Goal: Complete application form: Complete application form

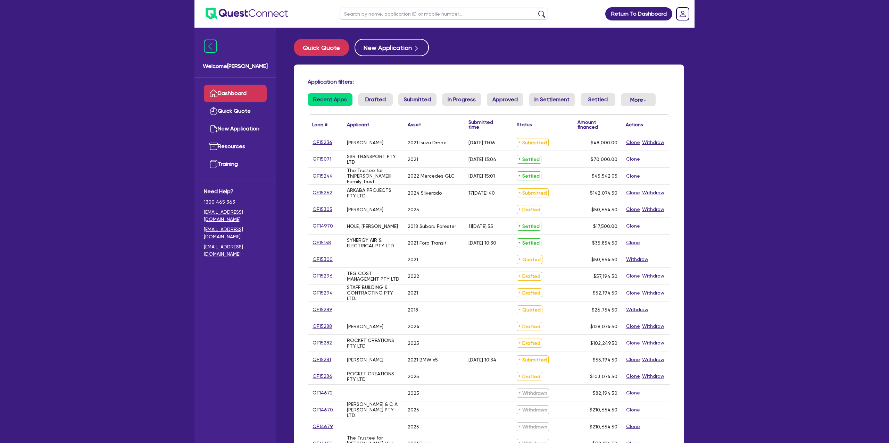
click at [368, 19] on input "text" at bounding box center [444, 14] width 208 height 12
type input "[PERSON_NAME]"
click at [536, 10] on button "submit" at bounding box center [541, 15] width 11 height 10
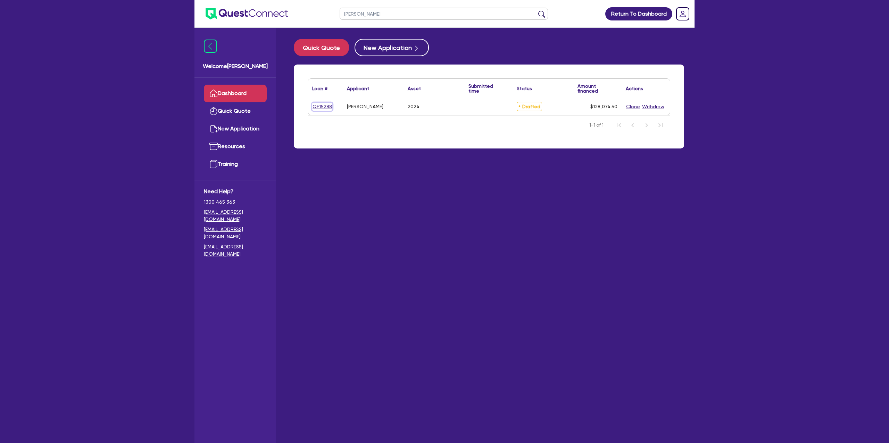
click at [324, 109] on link "QF15288" at bounding box center [322, 107] width 20 height 8
select select "CARS_AND_LIGHT_TRUCKS"
select select "PASSENGER_VEHICLES"
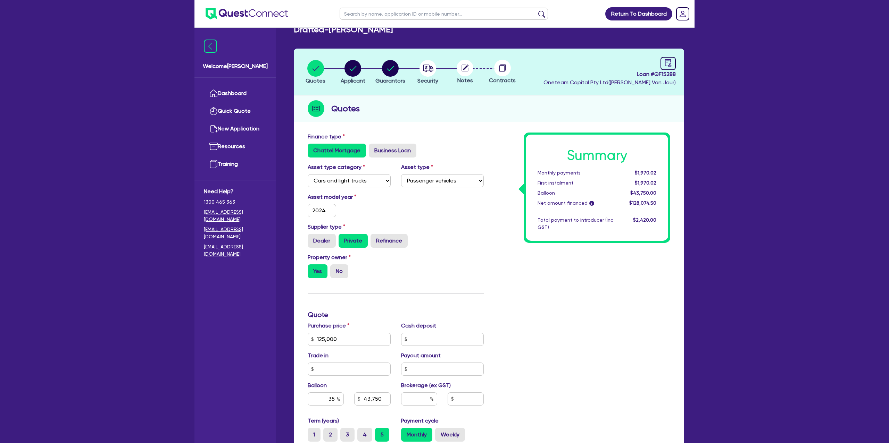
scroll to position [0, 0]
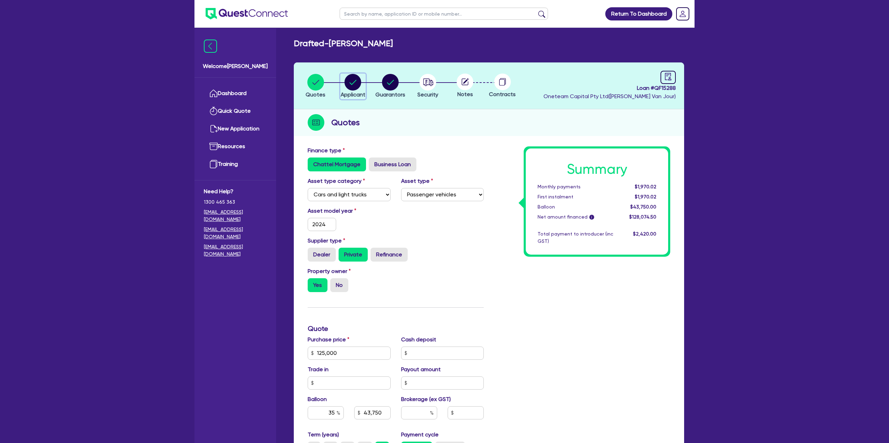
click at [352, 83] on circle "button" at bounding box center [352, 82] width 17 height 17
select select "SOLE_TRADER"
select select "BUILDING_CONSTRUCTION"
select select "BUSINESSES_CONSTRUCTION_SERVICES"
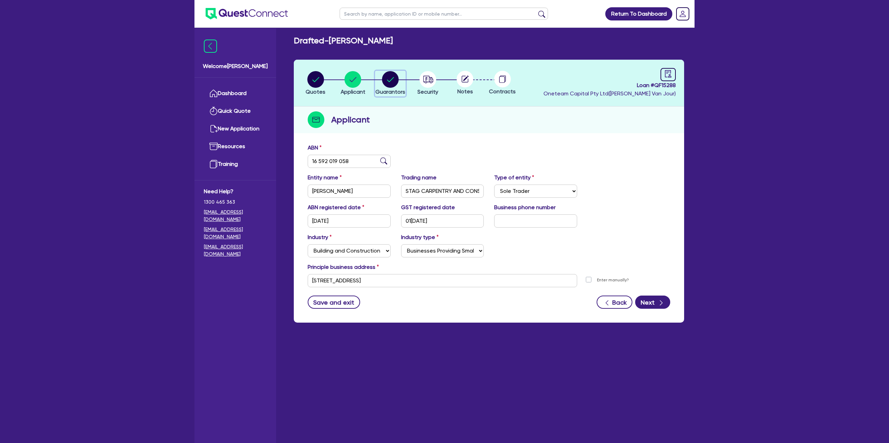
click at [392, 84] on circle "button" at bounding box center [390, 79] width 17 height 17
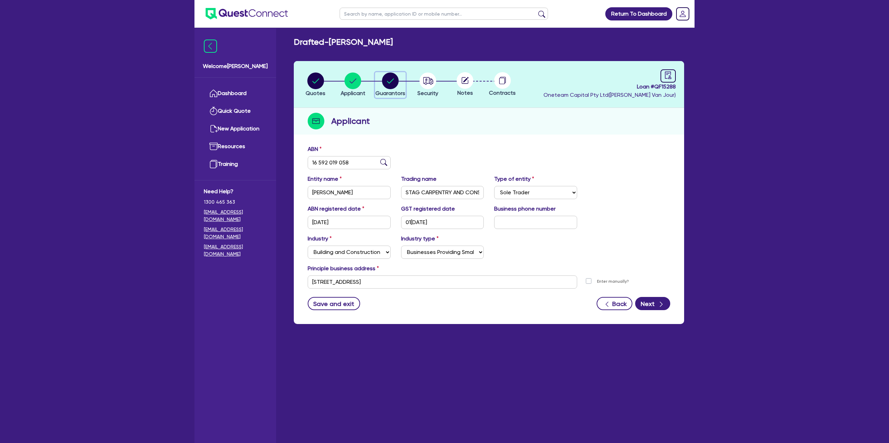
select select "MR"
select select "SA"
select select "MARRIED"
select select "PROPERTY"
select select "CASH"
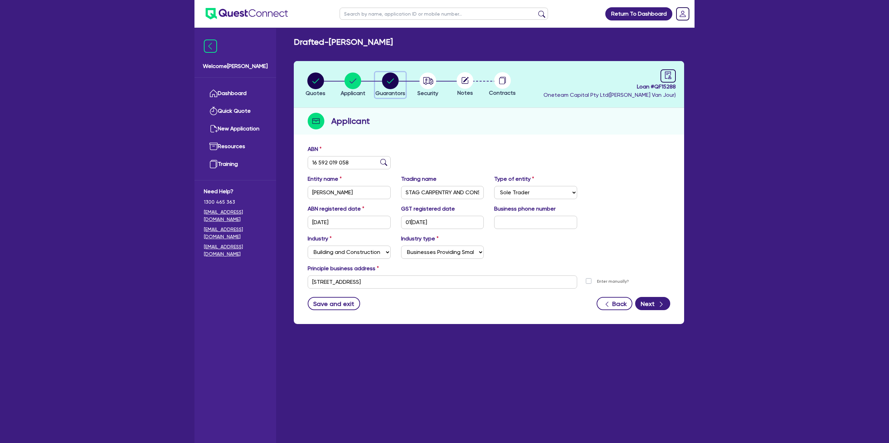
select select "MORTGAGE"
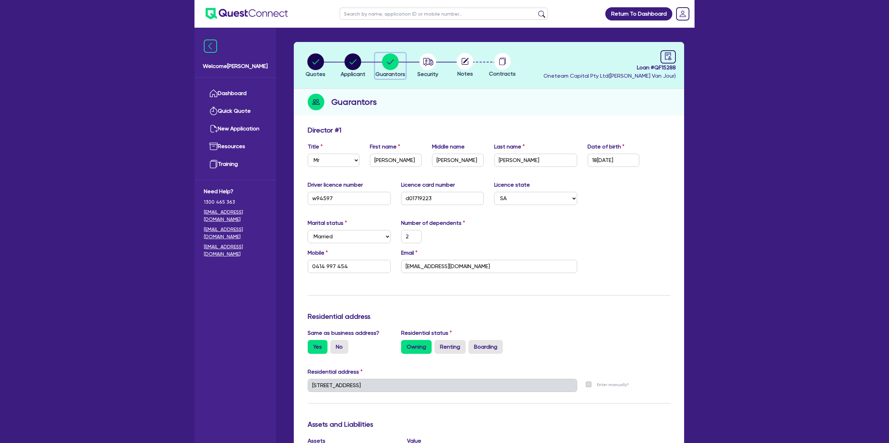
scroll to position [25, 0]
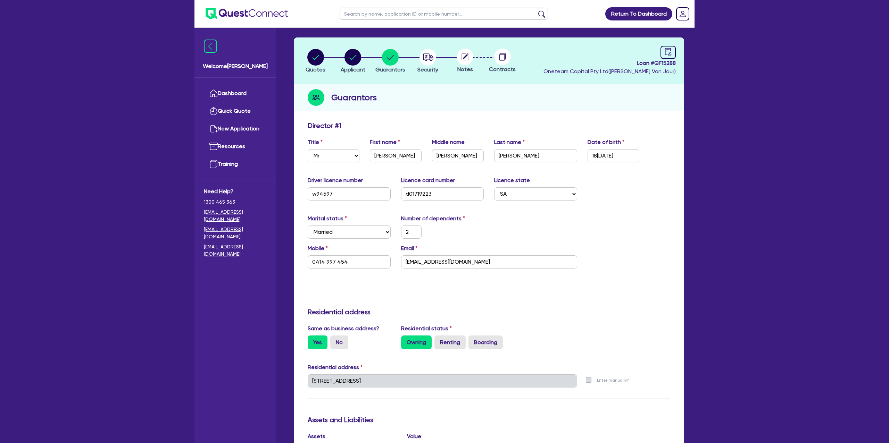
click at [607, 223] on div "Marital status Select [DEMOGRAPHIC_DATA] Married De Facto / Partner Number of d…" at bounding box center [488, 230] width 373 height 30
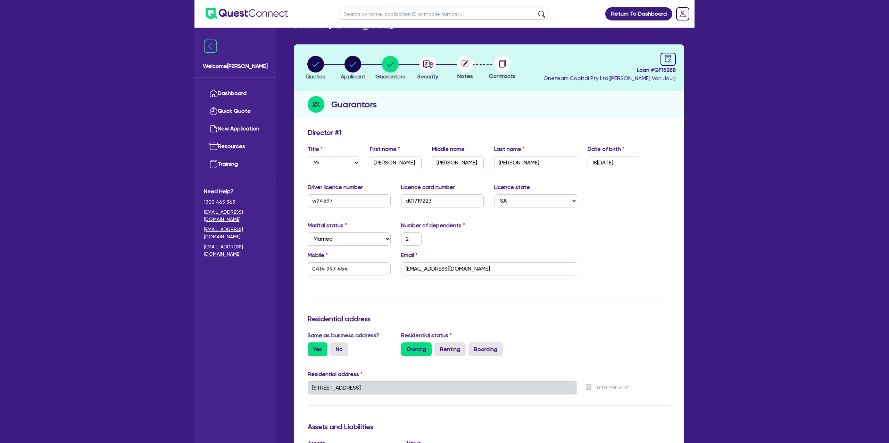
scroll to position [18, 0]
click at [316, 61] on circle "button" at bounding box center [315, 64] width 17 height 17
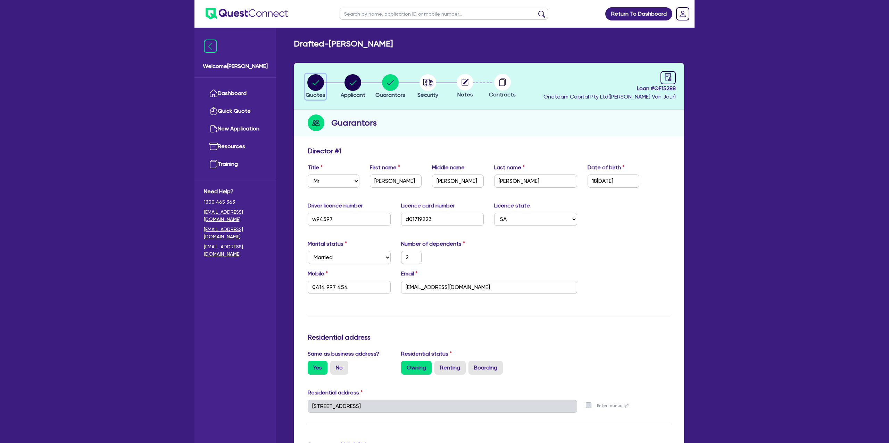
select select "CARS_AND_LIGHT_TRUCKS"
select select "PASSENGER_VEHICLES"
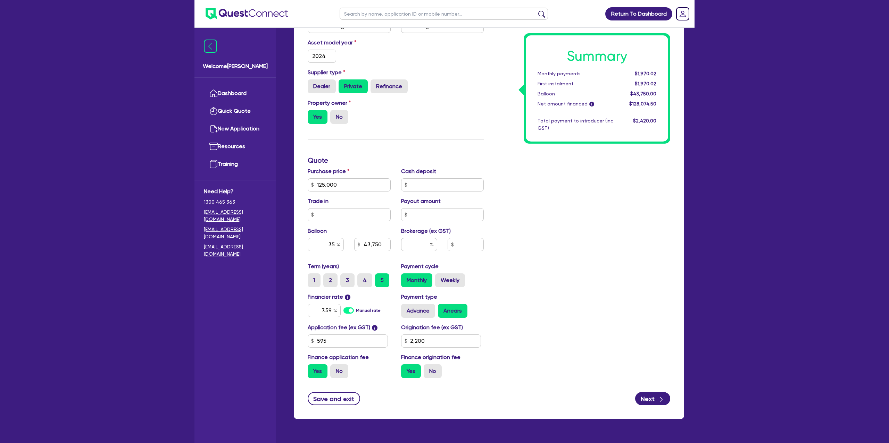
scroll to position [170, 0]
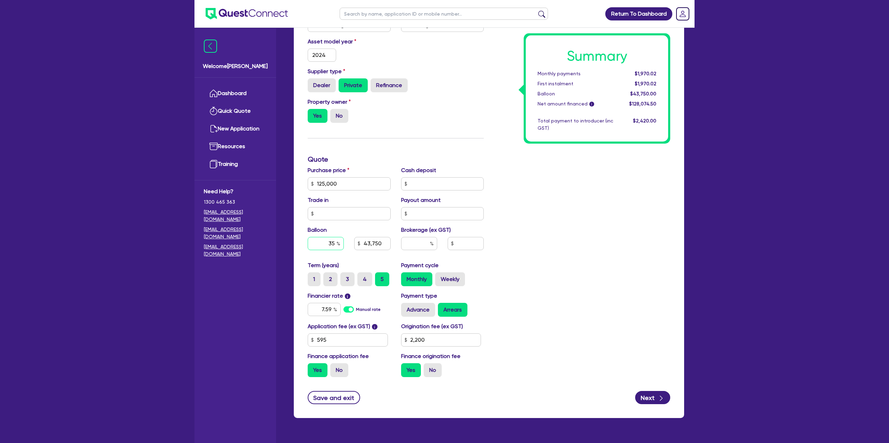
click at [336, 244] on div "35" at bounding box center [326, 243] width 36 height 13
type input "3"
type input "40"
type input "125,000"
type input "43,750"
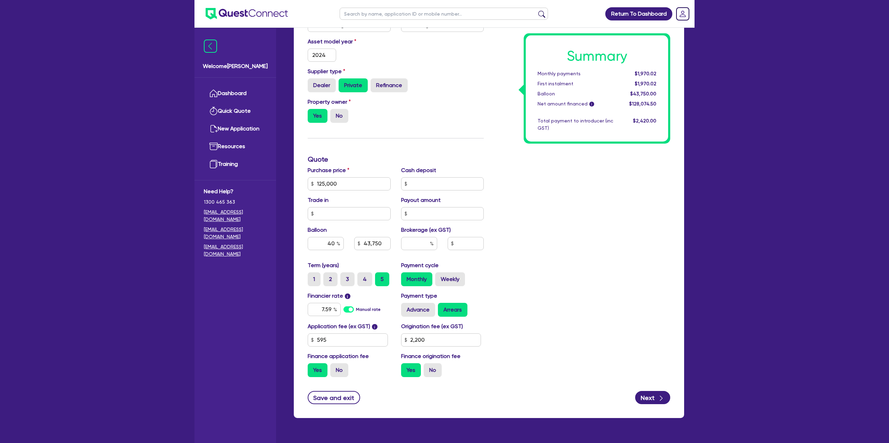
type input "2,200"
type input "125,000"
type input "50,000"
click at [683, 201] on div "Finance type Chattel Mortgage Business Loan Asset type category Select Cars and…" at bounding box center [489, 196] width 390 height 445
click at [440, 341] on input "2,200" at bounding box center [441, 340] width 80 height 13
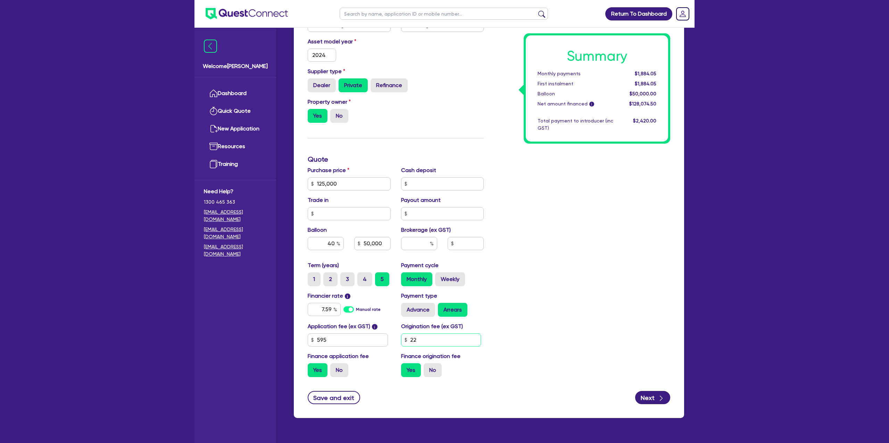
type input "2"
type input "1,650"
type input "125,000"
type input "50,000"
type input "125,000"
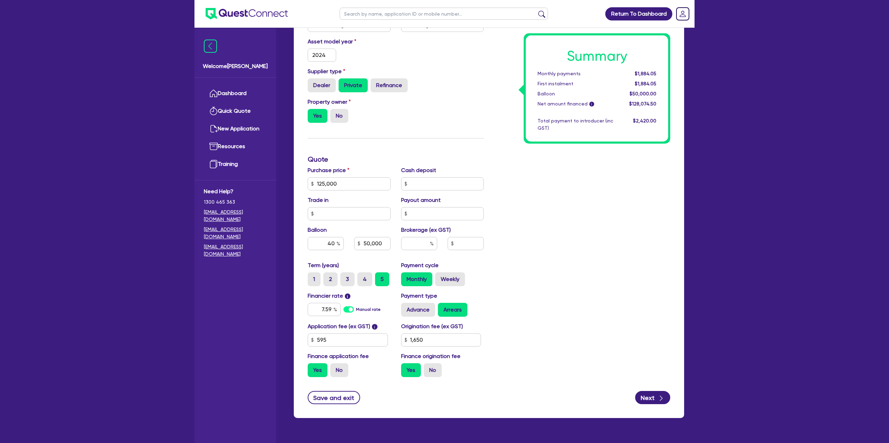
type input "50,000"
click at [527, 270] on div "Summary Monthly payments $1,884.05 First instalment $1,884.05 Balloon $50,000.0…" at bounding box center [582, 180] width 186 height 406
click at [462, 281] on label "Weekly" at bounding box center [450, 279] width 30 height 14
click at [439, 277] on input "Weekly" at bounding box center [437, 274] width 5 height 5
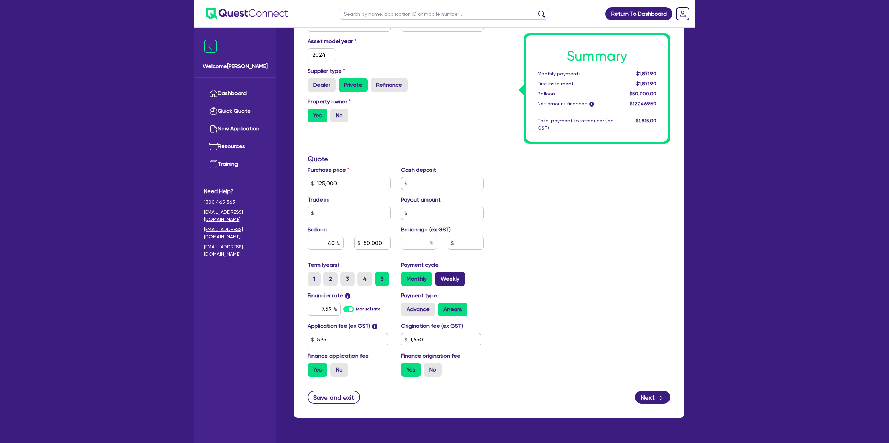
radio input "true"
type input "125,000"
type input "50,000"
type input "125,000"
type input "50,000"
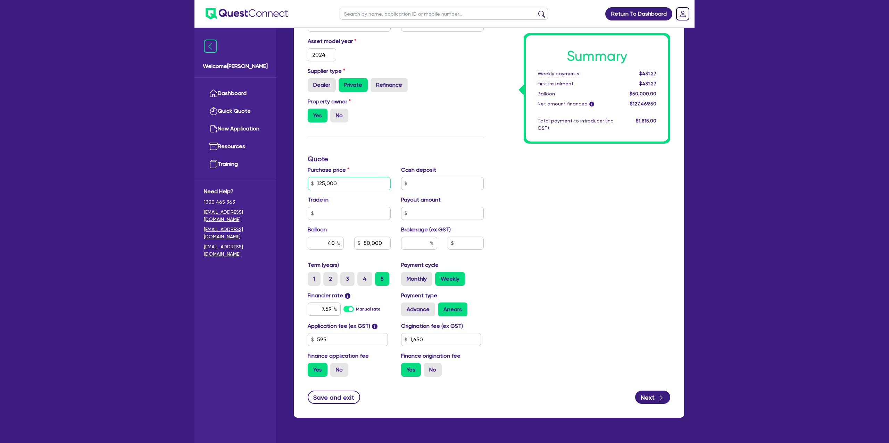
drag, startPoint x: 345, startPoint y: 183, endPoint x: 299, endPoint y: 181, distance: 45.9
click at [299, 181] on div "Finance type Chattel Mortgage Business Loan Asset type category Select Cars and…" at bounding box center [489, 195] width 390 height 445
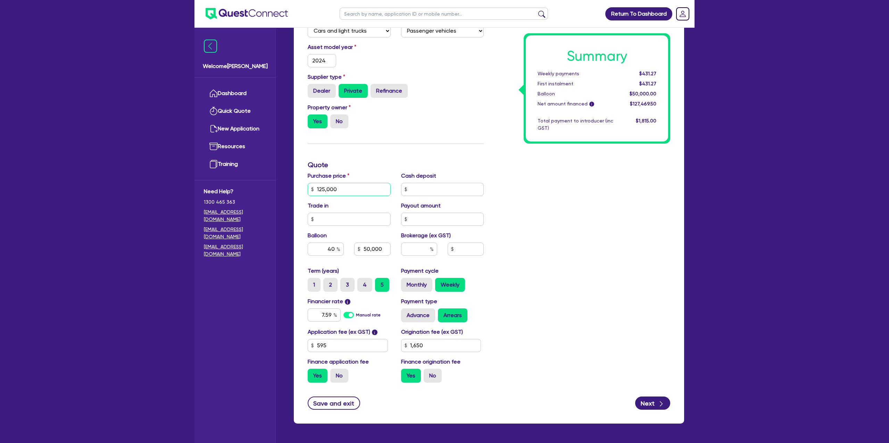
scroll to position [186, 0]
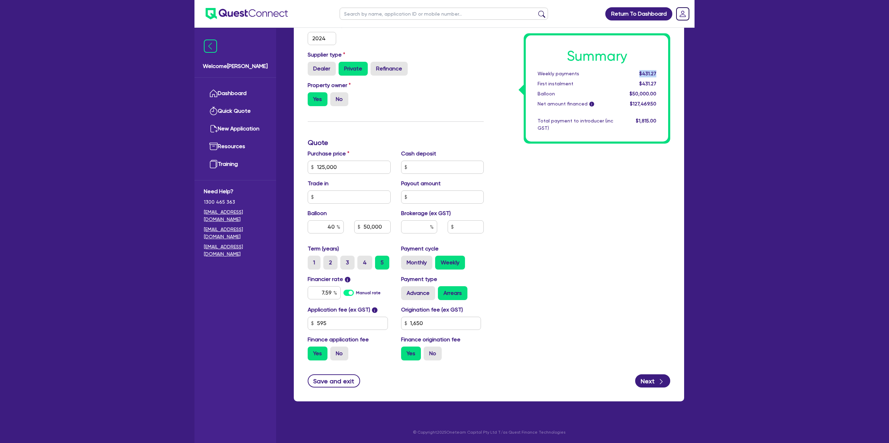
drag, startPoint x: 640, startPoint y: 70, endPoint x: 663, endPoint y: 70, distance: 22.6
click at [663, 70] on div "Summary Weekly payments $431.27 First instalment $431.27 Balloon $50,000.00 Net…" at bounding box center [597, 88] width 142 height 106
click at [547, 128] on div "Total payment to introducer (inc GST)" at bounding box center [575, 124] width 86 height 15
drag, startPoint x: 642, startPoint y: 72, endPoint x: 660, endPoint y: 73, distance: 18.4
click at [665, 73] on div "Summary Weekly payments $431.27 First instalment $431.27 Balloon $50,000.00 Net…" at bounding box center [597, 88] width 142 height 106
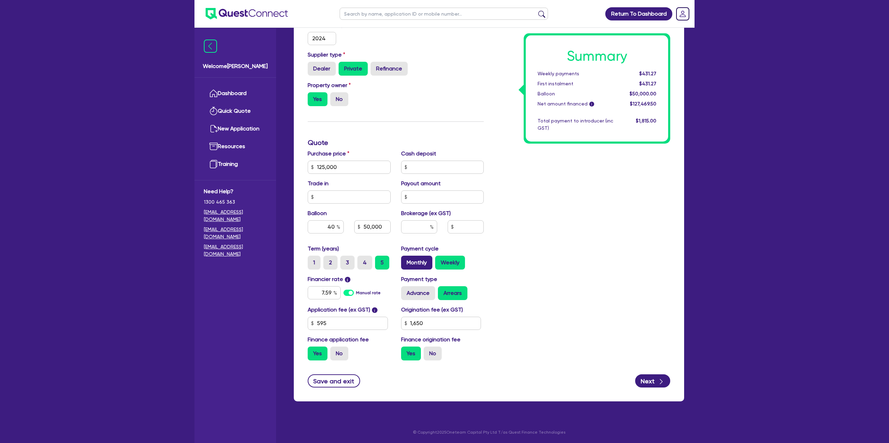
click at [416, 266] on label "Monthly" at bounding box center [416, 263] width 31 height 14
click at [405, 260] on input "Monthly" at bounding box center [403, 258] width 5 height 5
radio input "true"
type input "125,000"
type input "50,000"
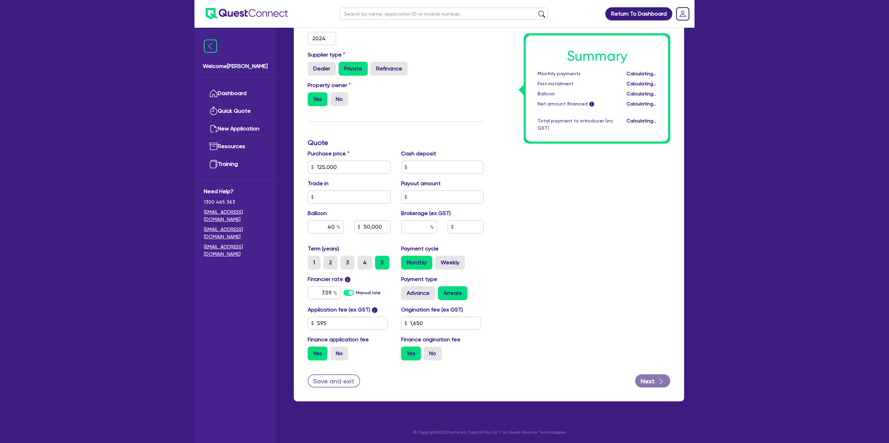
type input "125,000"
type input "50,000"
drag, startPoint x: 636, startPoint y: 73, endPoint x: 659, endPoint y: 74, distance: 23.0
click at [659, 74] on div "$1,871.90" at bounding box center [639, 73] width 43 height 7
click at [448, 86] on div "Property owner Yes No" at bounding box center [395, 96] width 186 height 31
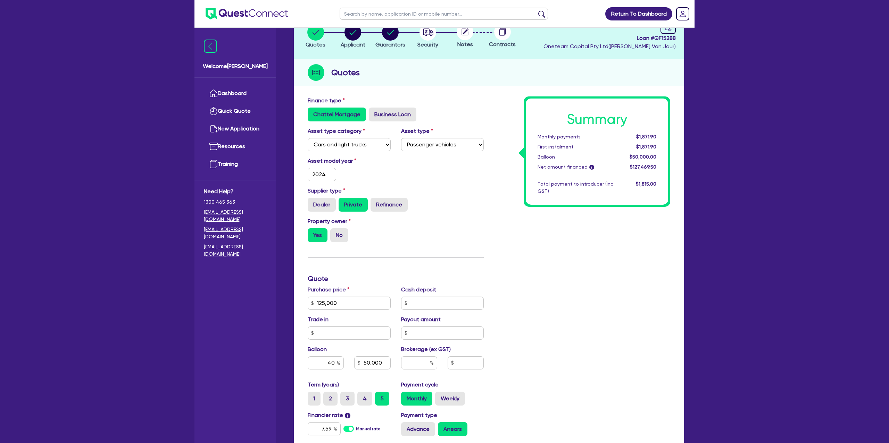
scroll to position [0, 0]
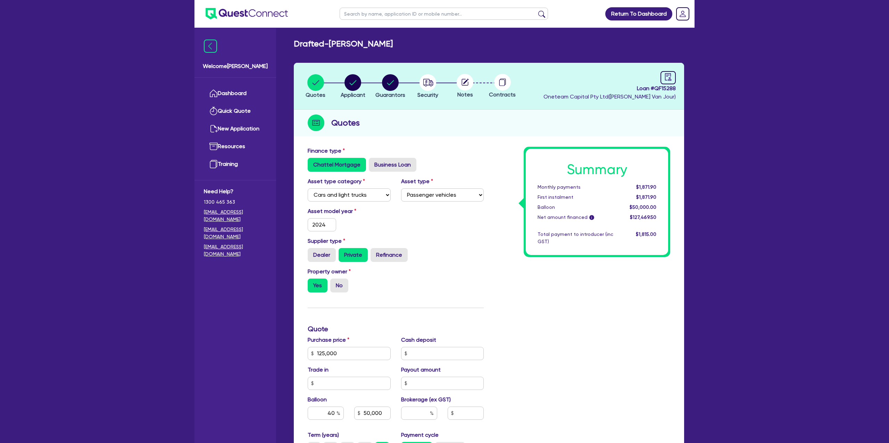
click at [147, 74] on div "Return To Dashboard Edit Profile Logout Welcome[PERSON_NAME] Quick Quote New Ap…" at bounding box center [444, 315] width 889 height 630
click at [452, 141] on div "Quotes Applicant [GEOGRAPHIC_DATA] Security Notes Contracts Loan # QF15288 Onet…" at bounding box center [489, 325] width 390 height 525
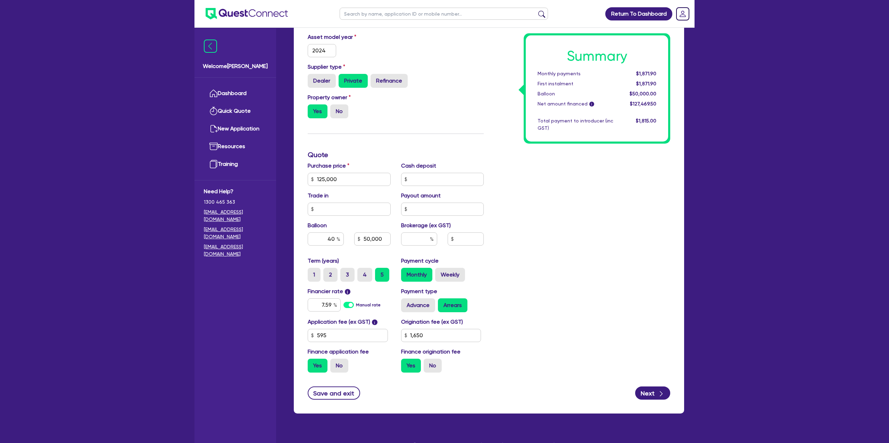
scroll to position [176, 0]
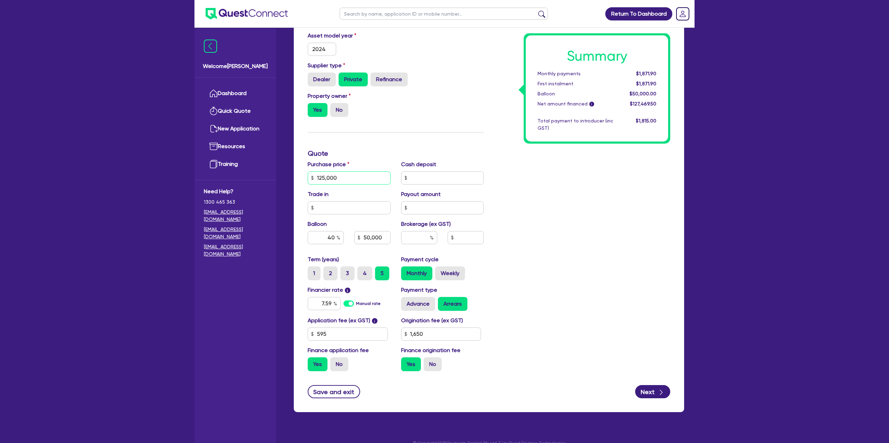
click at [325, 176] on input "125,000" at bounding box center [349, 177] width 83 height 13
type input "25,000"
drag, startPoint x: 600, startPoint y: 185, endPoint x: 573, endPoint y: 186, distance: 26.8
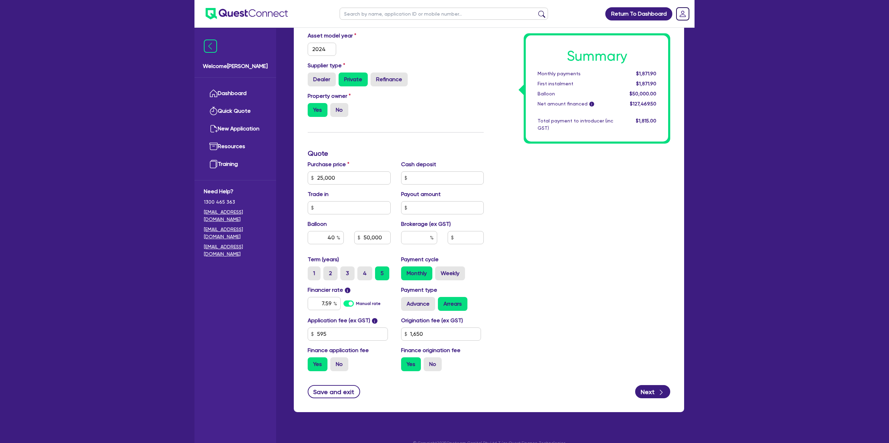
click at [581, 185] on div "Summary Monthly payments $1,871.90 First instalment $1,871.90 Balloon $50,000.0…" at bounding box center [582, 174] width 186 height 406
type input "10,000"
click at [334, 237] on input "40" at bounding box center [326, 237] width 36 height 13
type input "4"
type input "0.00"
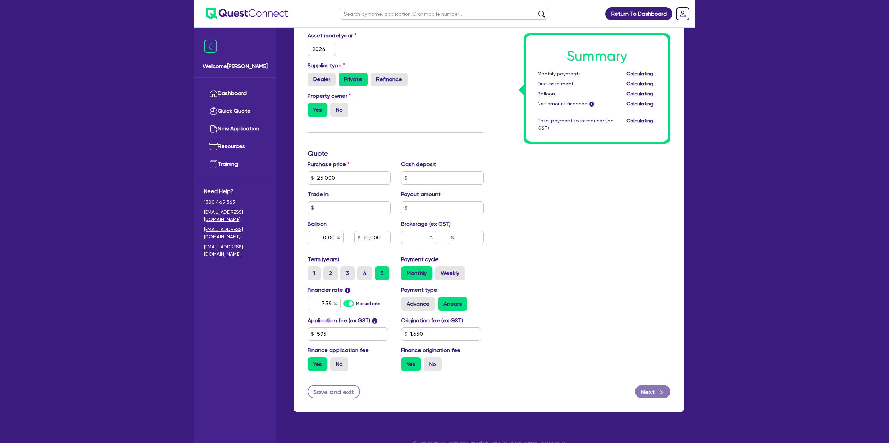
type input "10,000"
drag, startPoint x: 649, startPoint y: 215, endPoint x: 531, endPoint y: 233, distance: 118.7
click at [641, 215] on div "Summary Monthly payments Calculating... First instalment Calculating... Balloon…" at bounding box center [582, 174] width 186 height 406
click at [549, 255] on div "Summary Monthly payments $551.61 First instalment $551.61 Balloon $0.00 Net amo…" at bounding box center [582, 174] width 186 height 406
drag, startPoint x: 331, startPoint y: 302, endPoint x: 331, endPoint y: 306, distance: 3.8
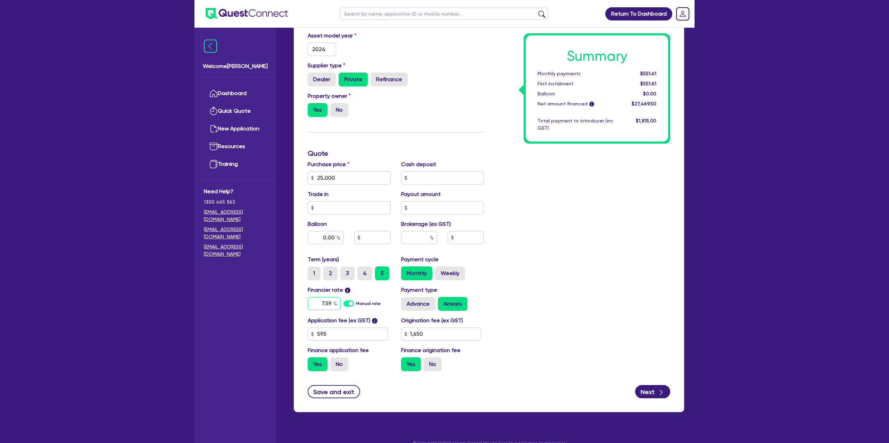
click at [331, 302] on input "7.59" at bounding box center [324, 303] width 33 height 13
type input "7"
click at [482, 274] on div "Finance type Chattel Mortgage Business Loan Asset type category Select Cars and…" at bounding box center [488, 174] width 373 height 406
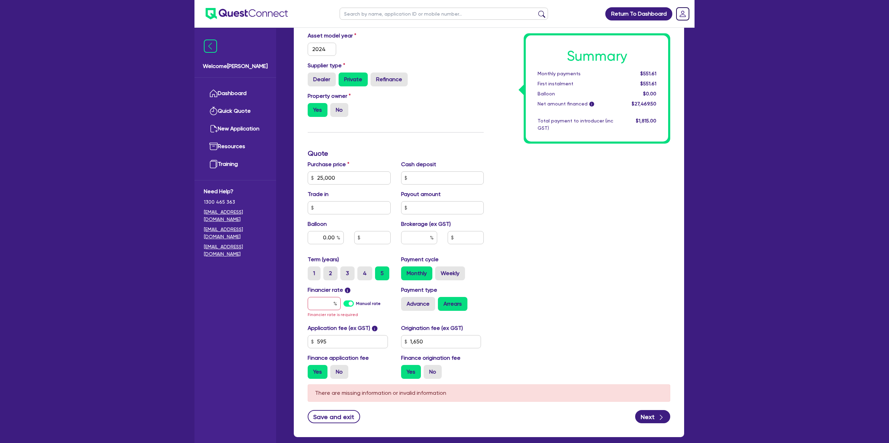
drag, startPoint x: 575, startPoint y: 253, endPoint x: 394, endPoint y: 285, distance: 183.8
click at [538, 255] on div "Summary Monthly payments $551.61 First instalment $551.61 Balloon $0.00 Net amo…" at bounding box center [582, 177] width 186 height 413
click at [321, 295] on div "Financier rate i Manual rate Financier rate is required" at bounding box center [348, 302] width 93 height 33
click at [329, 305] on input "text" at bounding box center [324, 303] width 33 height 13
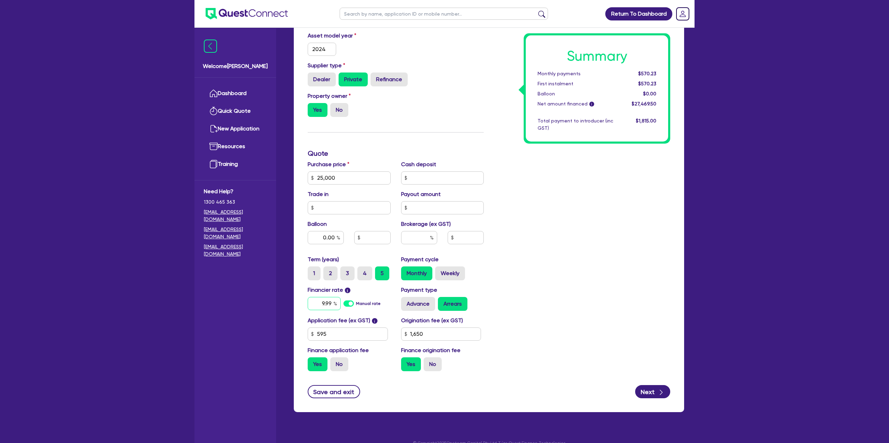
type input "9.99"
drag, startPoint x: 559, startPoint y: 194, endPoint x: 552, endPoint y: 187, distance: 10.3
click at [554, 190] on div "Summary Monthly payments Calculating... First instalment Calculating... Balloon…" at bounding box center [582, 174] width 186 height 406
click at [409, 12] on input "text" at bounding box center [444, 14] width 208 height 12
click at [510, 45] on div "Summary Monthly payments $583.52 First instalment $583.52 Balloon $0.00 Net amo…" at bounding box center [582, 174] width 186 height 406
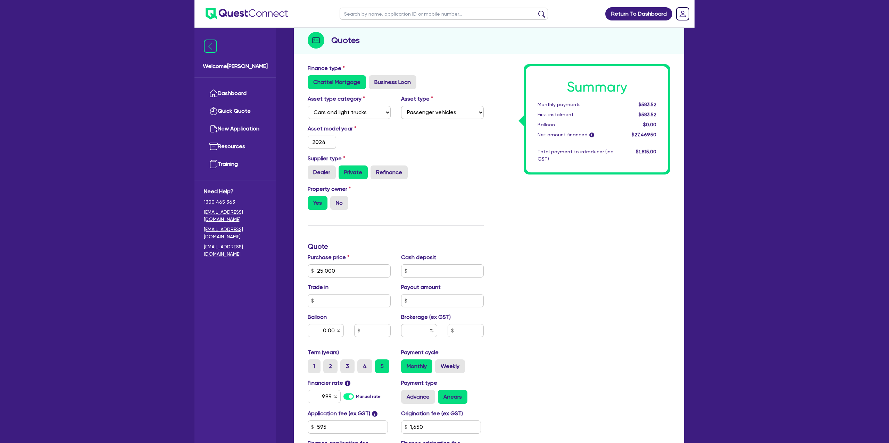
scroll to position [0, 0]
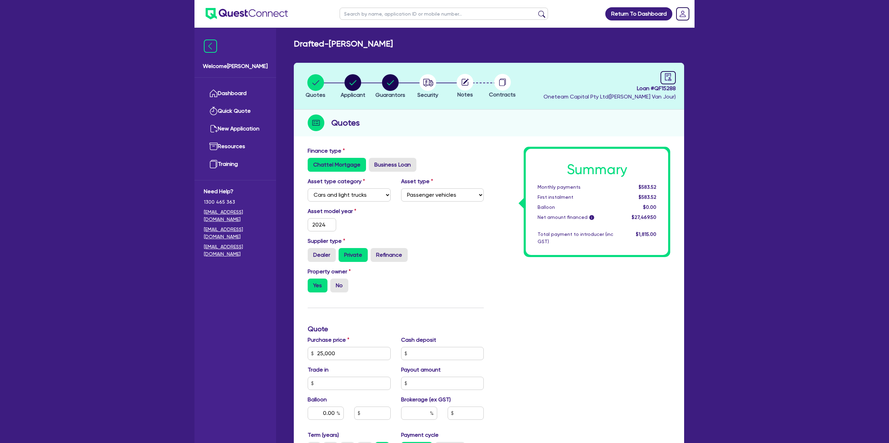
click at [70, 93] on div "Return To Dashboard Edit Profile Logout Welcome [PERSON_NAME] Quick Quote New A…" at bounding box center [444, 315] width 889 height 630
click at [345, 81] on circle "button" at bounding box center [352, 82] width 17 height 17
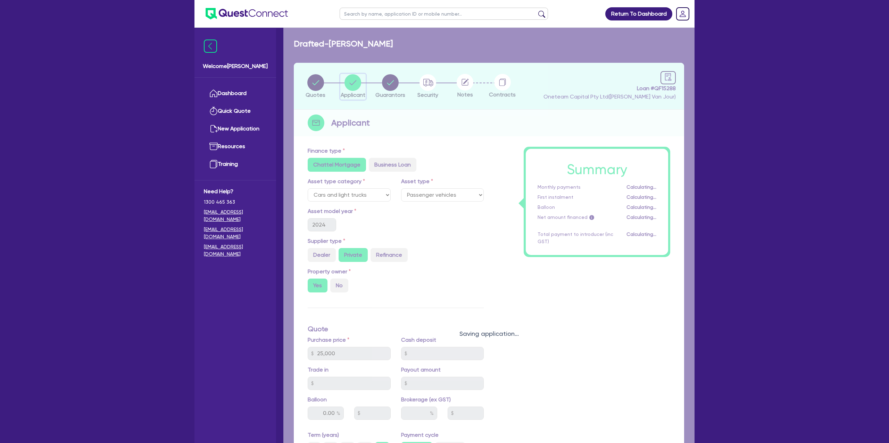
select select "SOLE_TRADER"
select select "BUILDING_CONSTRUCTION"
select select "BUSINESSES_CONSTRUCTION_SERVICES"
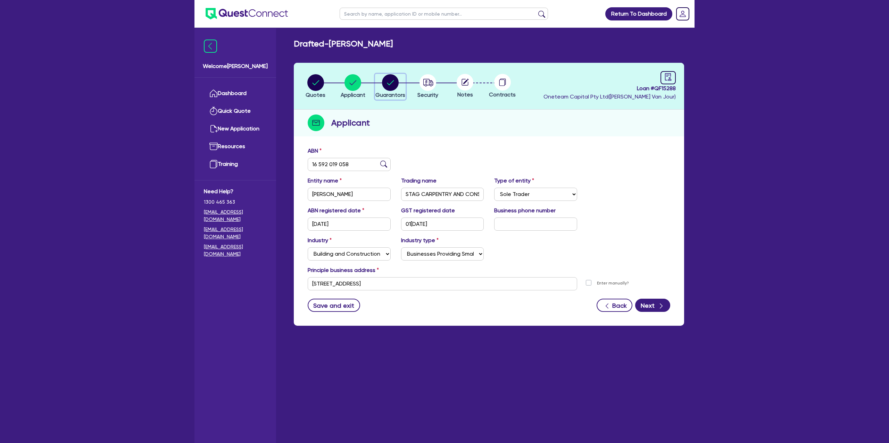
click at [387, 79] on circle "button" at bounding box center [390, 82] width 17 height 17
select select "MR"
select select "SA"
select select "MARRIED"
select select "PROPERTY"
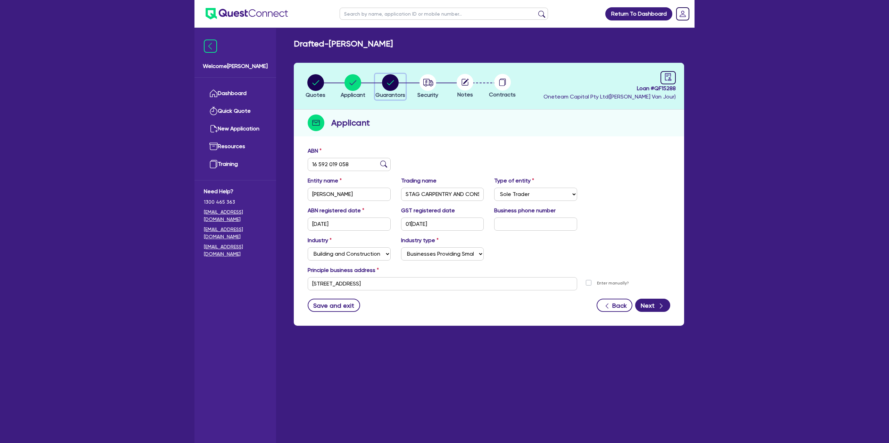
select select "CASH"
select select "MORTGAGE"
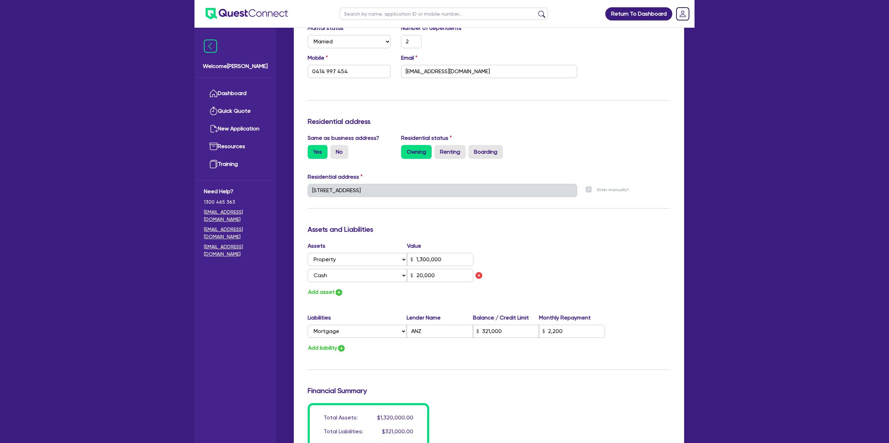
scroll to position [217, 0]
click at [569, 134] on div "Residential status Owning Renting Boarding" at bounding box center [489, 145] width 186 height 25
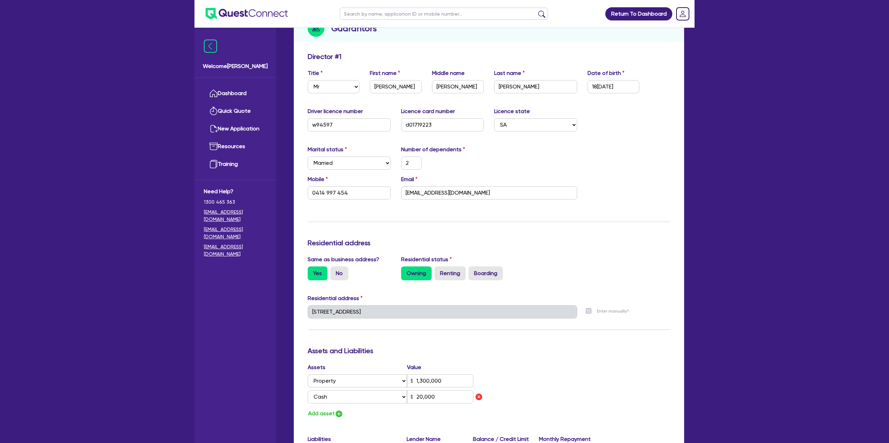
scroll to position [0, 0]
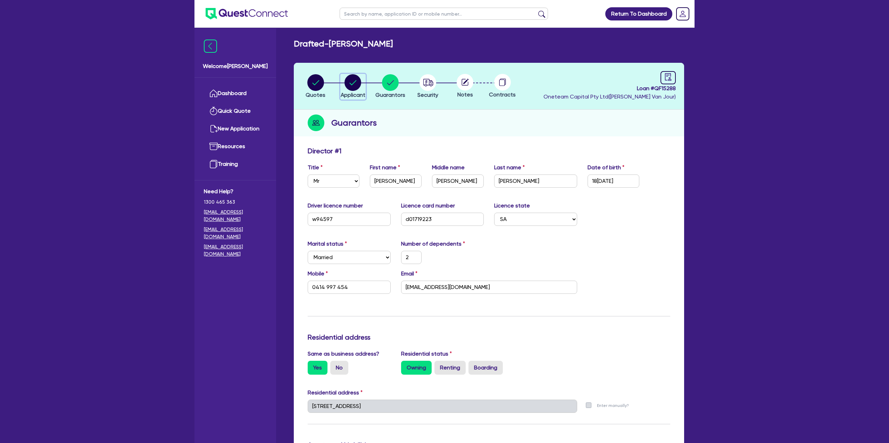
click at [356, 86] on circle "button" at bounding box center [352, 82] width 17 height 17
select select "SOLE_TRADER"
select select "BUILDING_CONSTRUCTION"
select select "BUSINESSES_CONSTRUCTION_SERVICES"
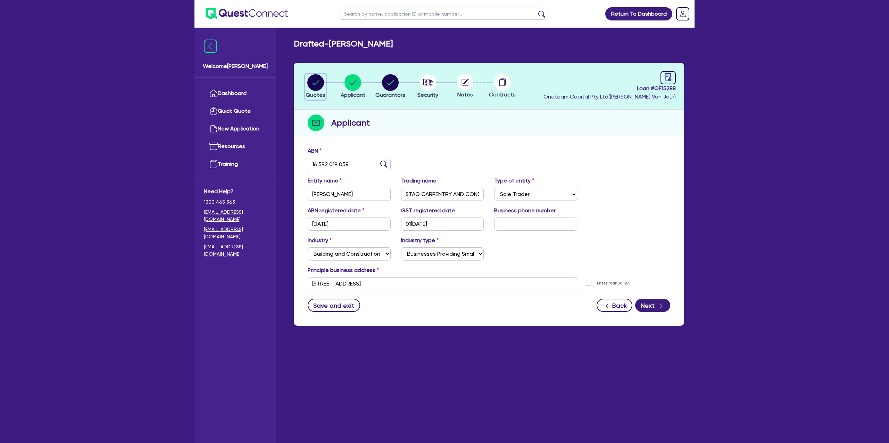
click at [321, 82] on circle "button" at bounding box center [315, 82] width 17 height 17
select select "CARS_AND_LIGHT_TRUCKS"
select select "PASSENGER_VEHICLES"
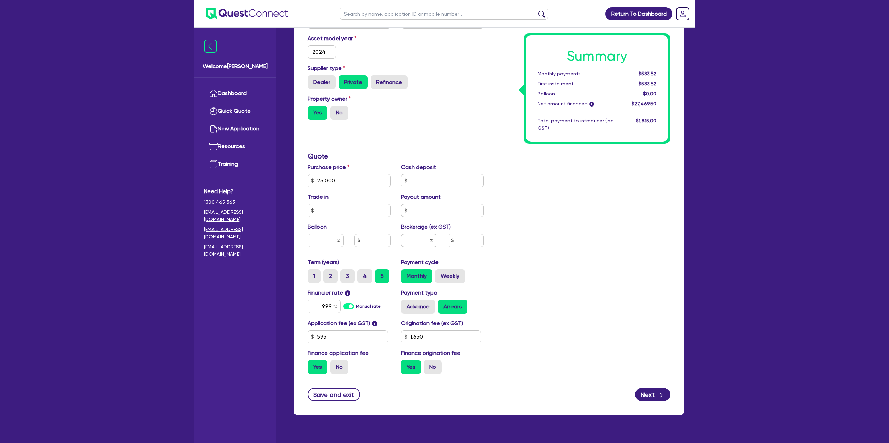
scroll to position [186, 0]
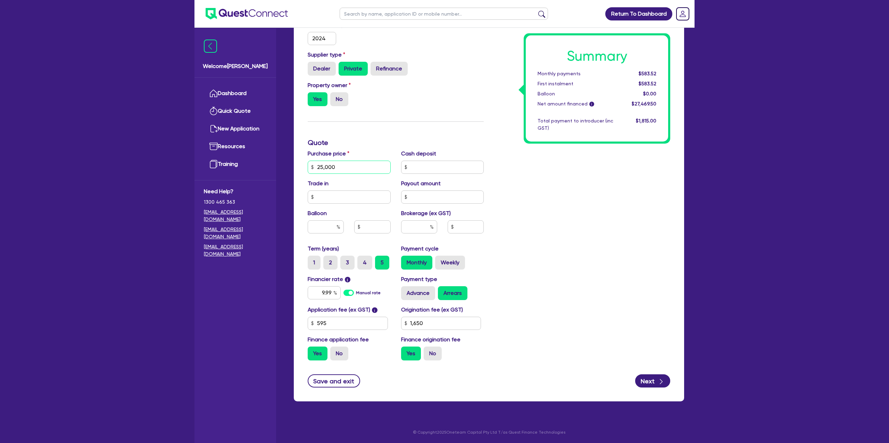
click at [319, 166] on input "25,000" at bounding box center [349, 167] width 83 height 13
type input "125,000"
click at [505, 158] on div "Summary Monthly payments $583.52 First instalment $583.52 Balloon $0.00 Net amo…" at bounding box center [582, 163] width 186 height 406
type input "1,650"
click at [487, 111] on div "Property owner Yes No" at bounding box center [395, 96] width 186 height 31
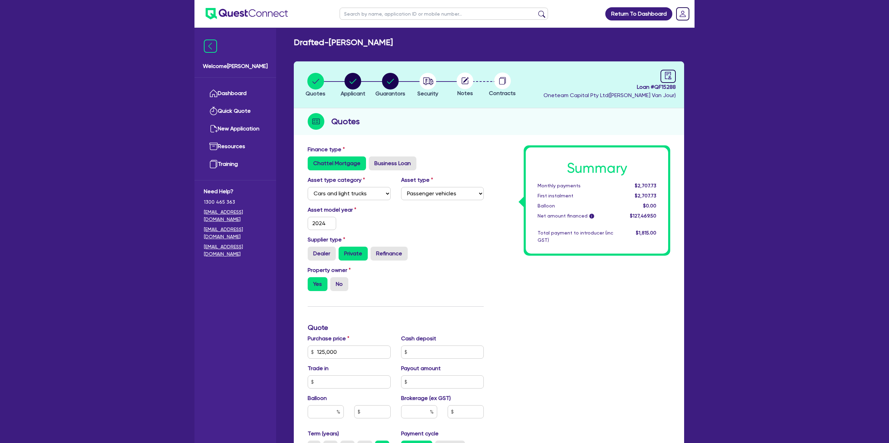
scroll to position [0, 0]
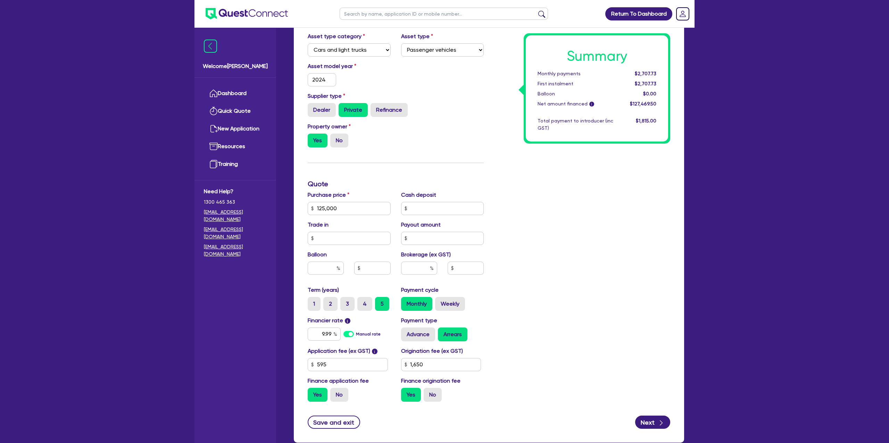
click at [558, 215] on div "Summary Monthly payments $2,707.73 First instalment $2,707.73 Balloon $0.00 Net…" at bounding box center [582, 205] width 186 height 406
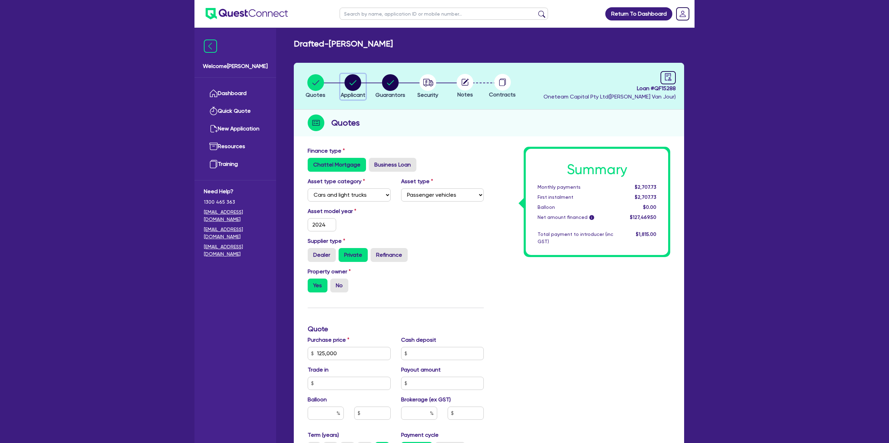
click at [357, 83] on circle "button" at bounding box center [352, 82] width 17 height 17
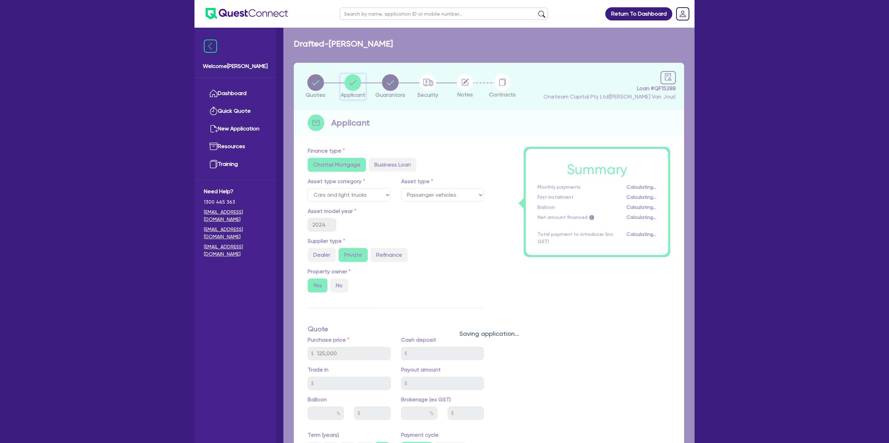
select select "SOLE_TRADER"
select select "BUILDING_CONSTRUCTION"
select select "BUSINESSES_CONSTRUCTION_SERVICES"
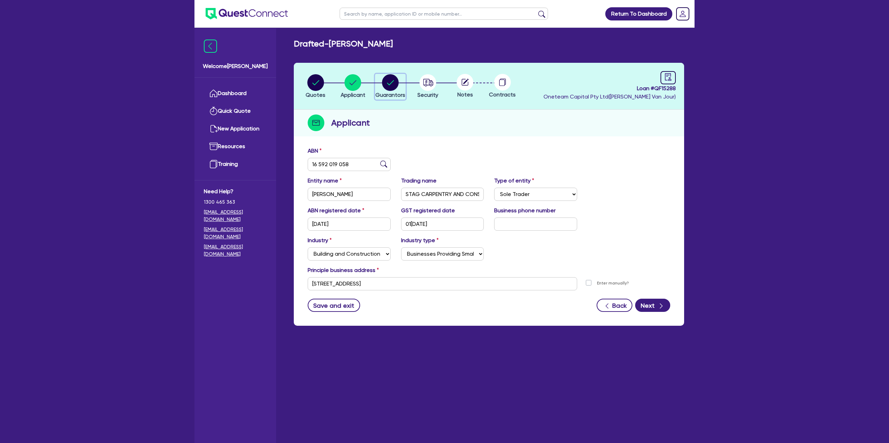
click at [385, 85] on circle "button" at bounding box center [390, 82] width 17 height 17
select select "MR"
select select "SA"
select select "MARRIED"
select select "PROPERTY"
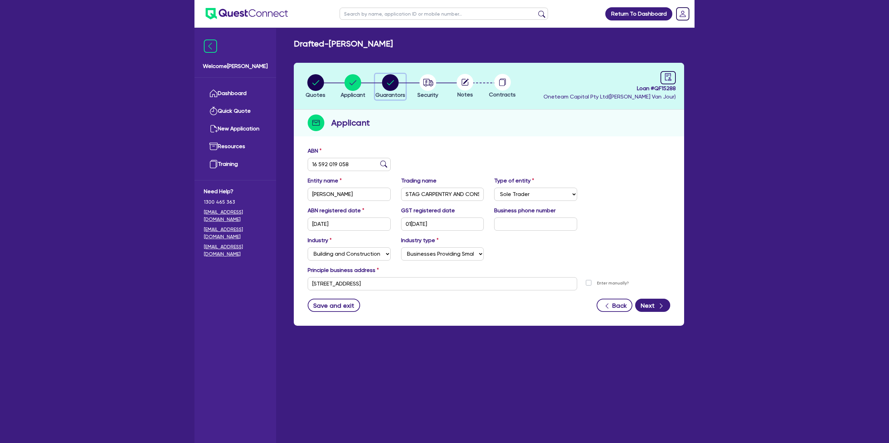
select select "CASH"
select select "MORTGAGE"
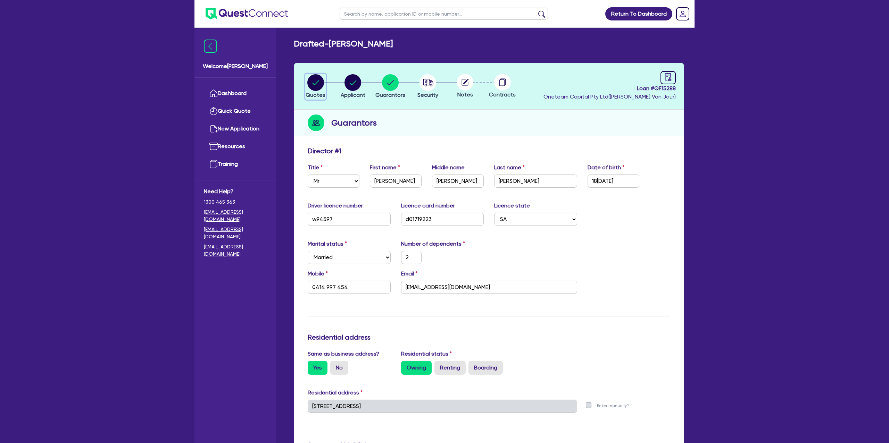
click at [311, 78] on circle "button" at bounding box center [315, 82] width 17 height 17
select select "CARS_AND_LIGHT_TRUCKS"
select select "PASSENGER_VEHICLES"
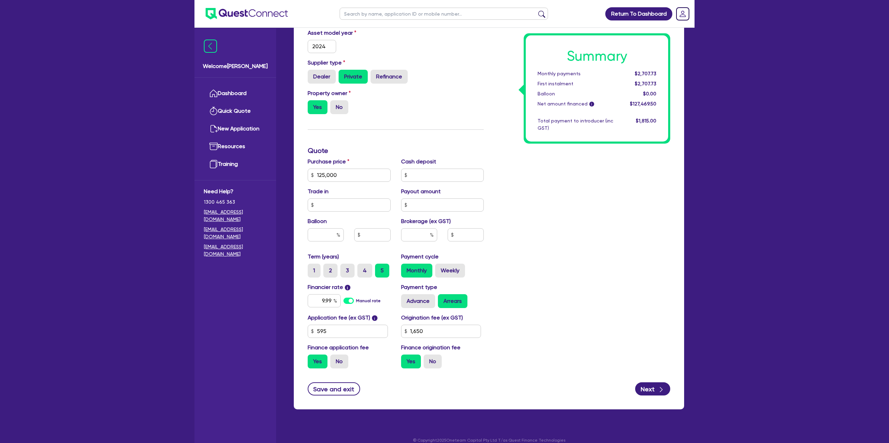
scroll to position [183, 0]
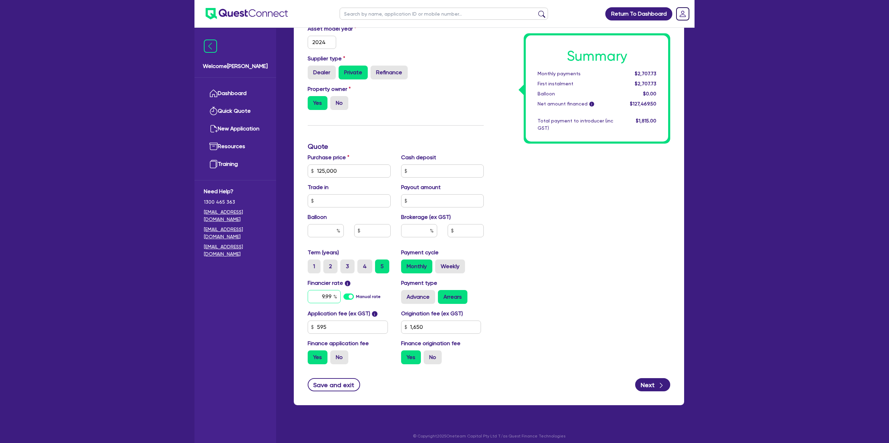
click at [331, 295] on input "9.99" at bounding box center [324, 296] width 33 height 13
type input "9"
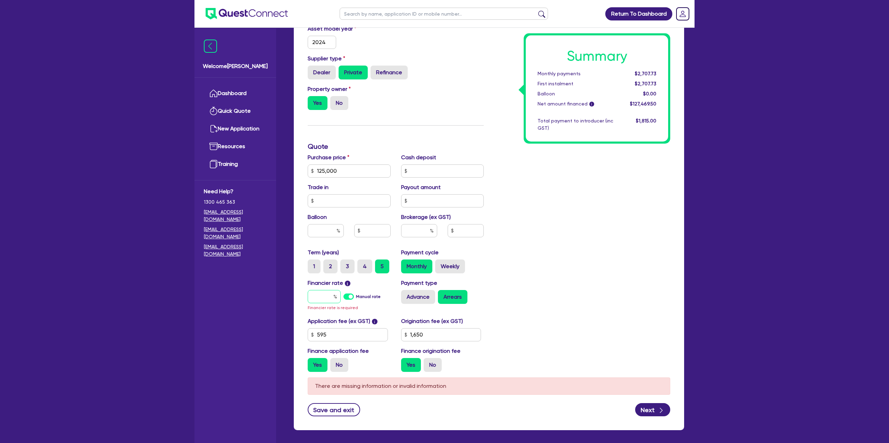
scroll to position [0, 0]
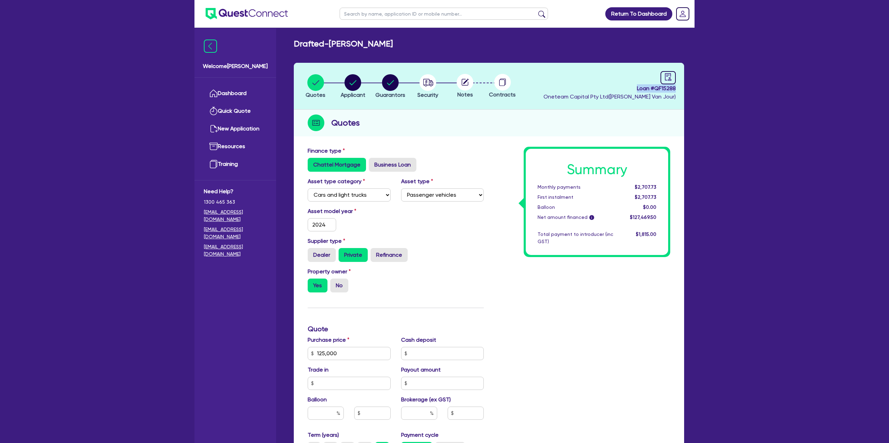
drag, startPoint x: 636, startPoint y: 88, endPoint x: 681, endPoint y: 90, distance: 45.1
click at [681, 90] on header "Quotes Applicant [GEOGRAPHIC_DATA] Security Notes Contracts Loan # QF15288 Onet…" at bounding box center [489, 86] width 390 height 47
copy span "Loan # QF15288"
click at [465, 80] on circle at bounding box center [464, 82] width 17 height 17
click at [474, 82] on div at bounding box center [464, 82] width 37 height 17
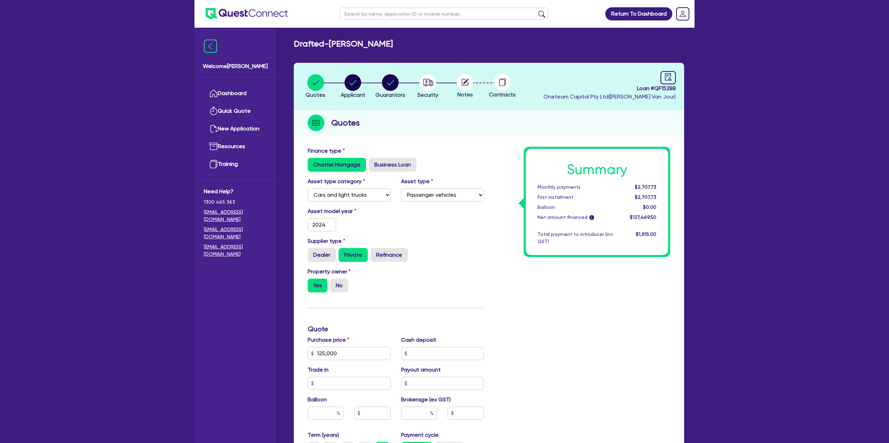
click at [466, 82] on icon at bounding box center [466, 82] width 6 height 6
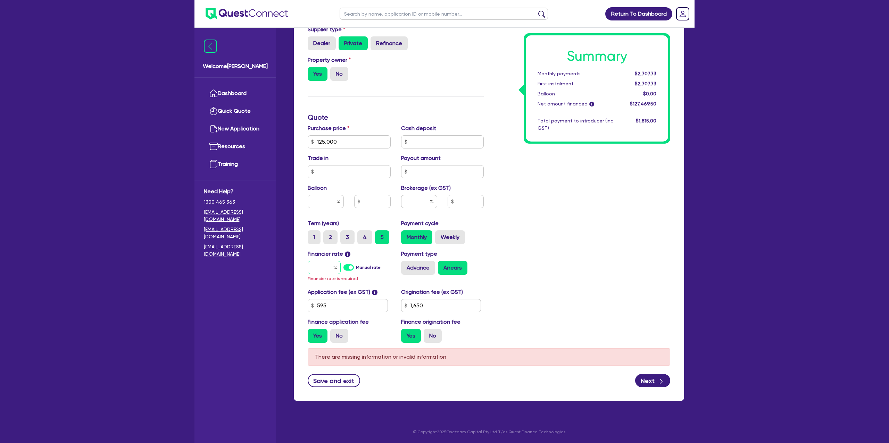
click at [329, 263] on input "text" at bounding box center [324, 267] width 33 height 13
type input "125,000"
type input "7"
type input "1,650"
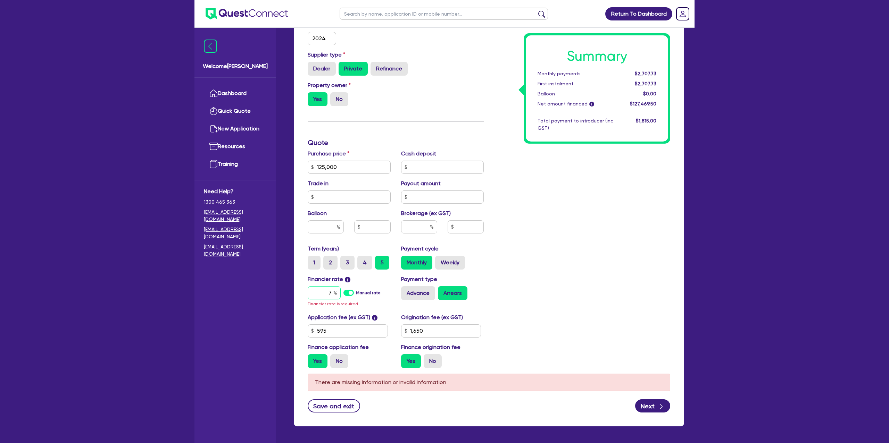
type input "125,000"
type input "1,650"
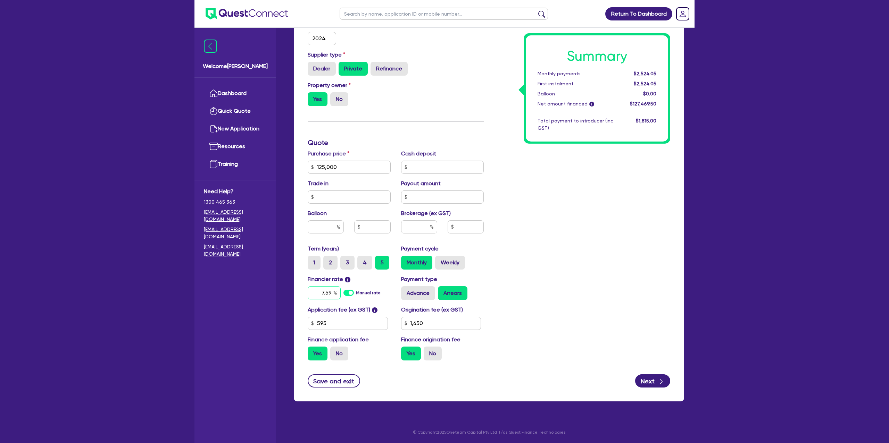
type input "7.59"
type input "125,000"
type input "1,650"
type input "125,000"
type input "1,650"
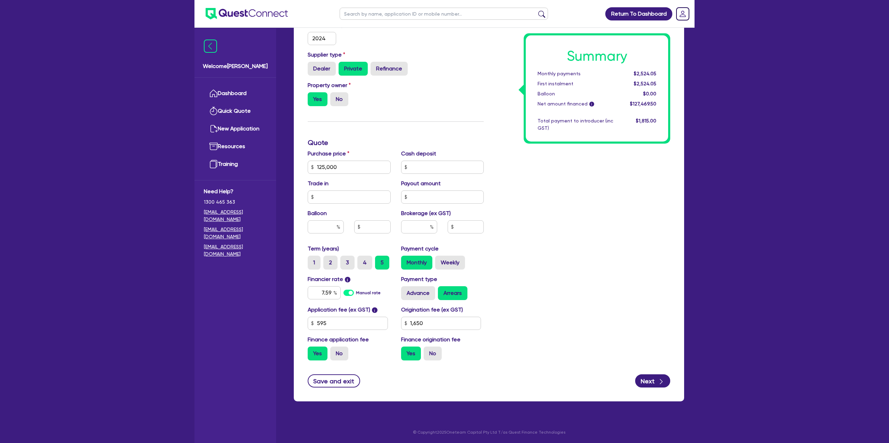
click at [540, 270] on div "Summary Monthly payments $2,524.05 First instalment $2,524.05 Balloon $0.00 Net…" at bounding box center [582, 163] width 186 height 406
click at [330, 221] on input "text" at bounding box center [326, 226] width 36 height 13
type input "40"
type input "125,000"
type input "1,650"
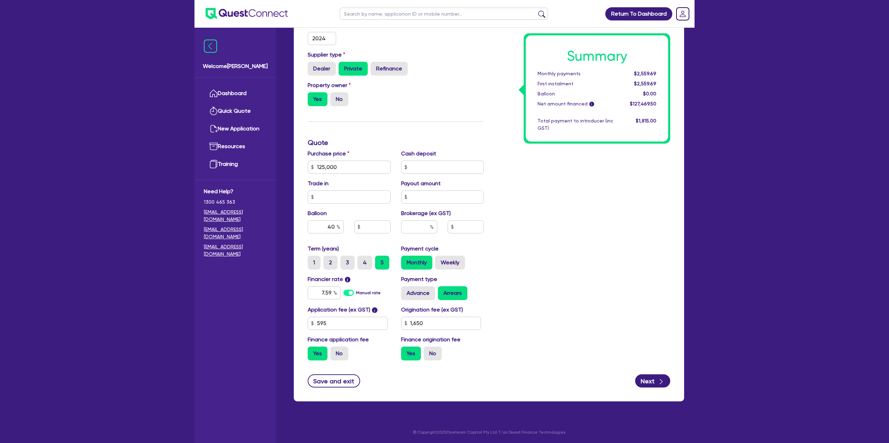
click at [626, 197] on div "Summary Monthly payments $2,559.69 First instalment $2,559.69 Balloon $0.00 Net…" at bounding box center [582, 163] width 186 height 406
type input "125,000"
type input "50,000"
type input "1,650"
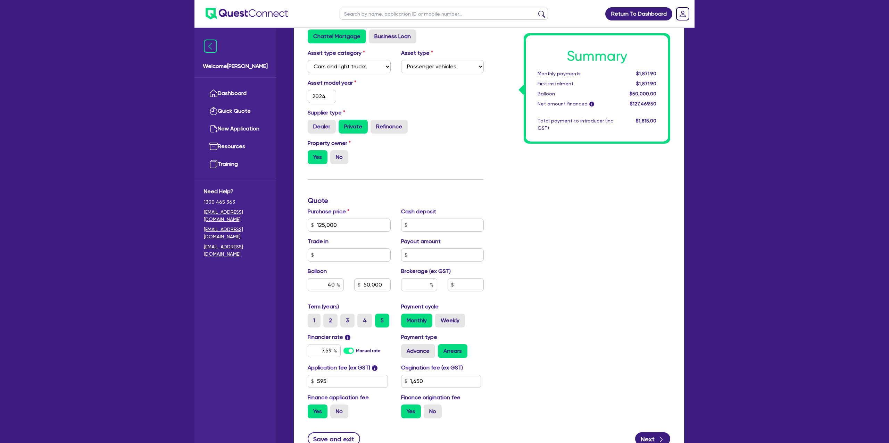
scroll to position [0, 0]
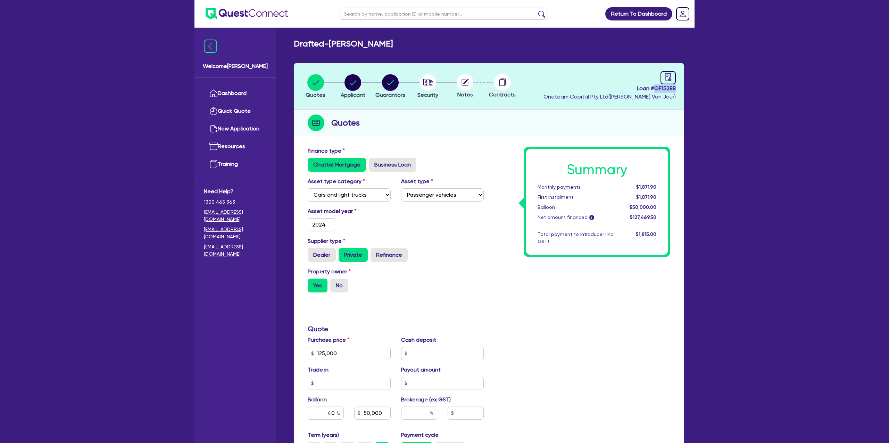
drag, startPoint x: 654, startPoint y: 89, endPoint x: 679, endPoint y: 92, distance: 24.4
click at [679, 92] on header "Quotes Applicant [GEOGRAPHIC_DATA] Security Notes Contracts Loan # QF15288 Onet…" at bounding box center [489, 86] width 390 height 47
copy span "QF15288"
click at [231, 91] on link "Dashboard" at bounding box center [235, 94] width 63 height 18
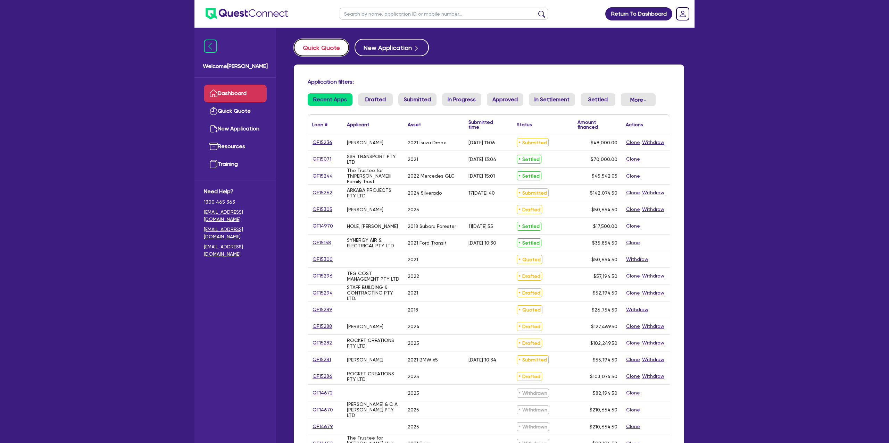
click at [323, 52] on button "Quick Quote" at bounding box center [321, 47] width 55 height 17
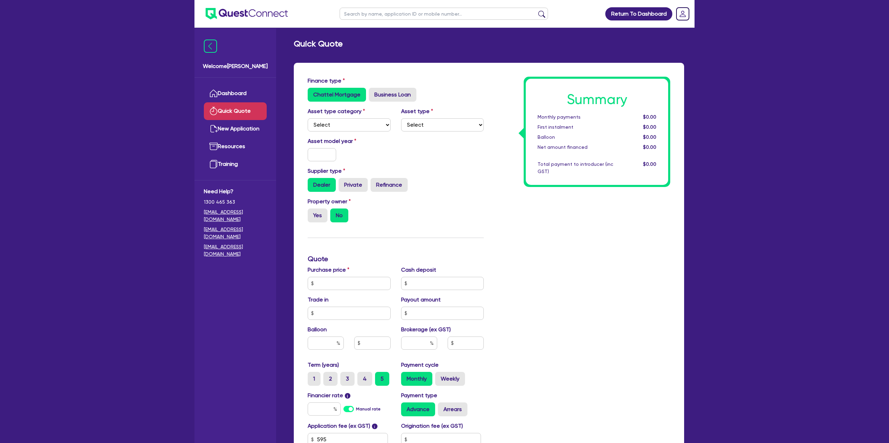
scroll to position [27, 0]
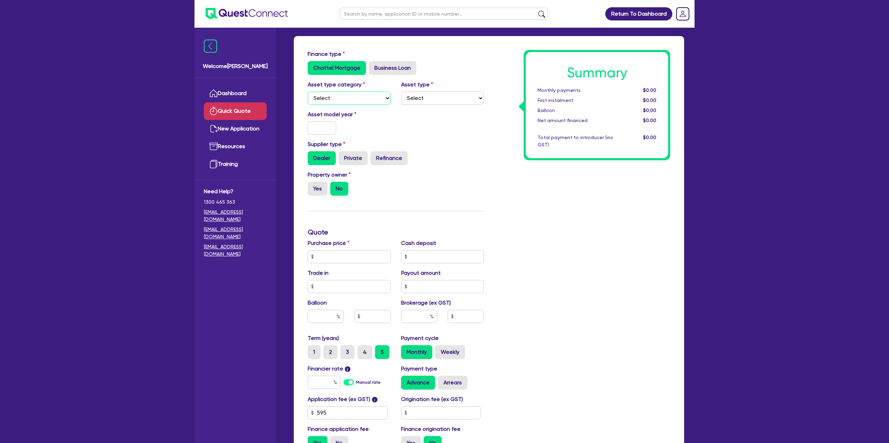
click at [326, 97] on select "Select Cars and light trucks Primary assets Secondary assets Tertiary assets" at bounding box center [349, 98] width 83 height 13
select select "CARS_AND_LIGHT_TRUCKS"
click at [308, 92] on select "Select Cars and light trucks Primary assets Secondary assets Tertiary assets" at bounding box center [349, 98] width 83 height 13
click at [432, 102] on select "Select Passenger vehicles Vans and utes Light trucks up to 4.5 tonne" at bounding box center [442, 98] width 83 height 13
select select "PASSENGER_VEHICLES"
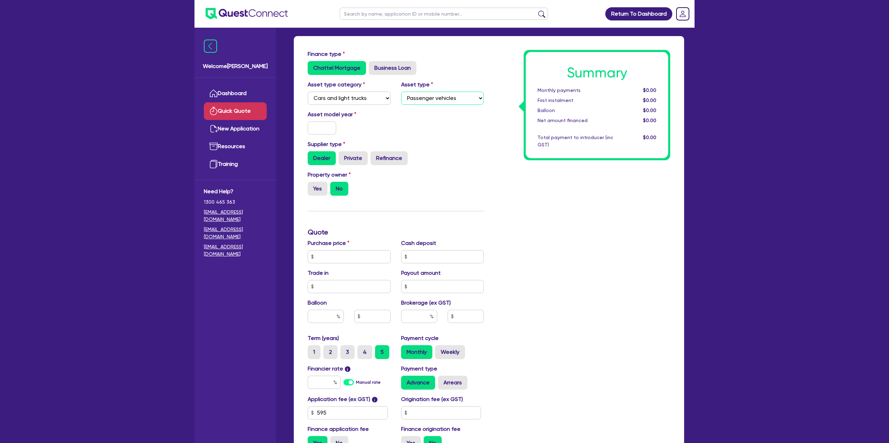
click at [401, 92] on select "Select Passenger vehicles Vans and utes Light trucks up to 4.5 tonne" at bounding box center [442, 98] width 83 height 13
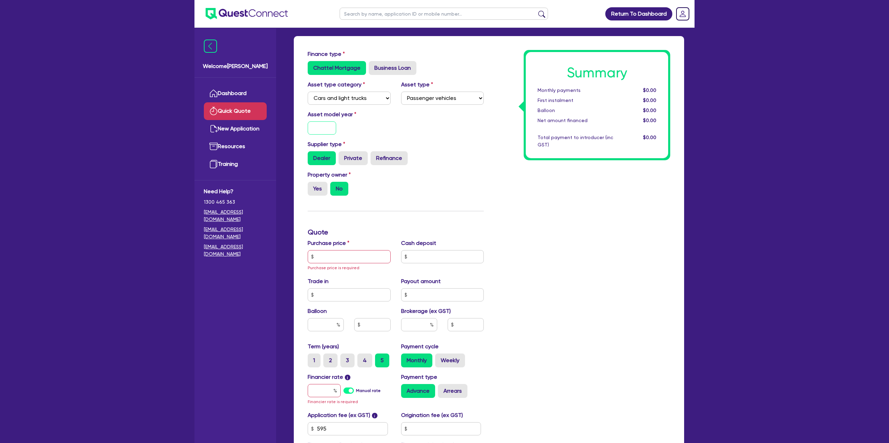
click at [316, 129] on input "text" at bounding box center [322, 128] width 28 height 13
type input "1"
type input "2025"
click at [439, 119] on div "Asset model year 20[DATE]" at bounding box center [395, 125] width 186 height 30
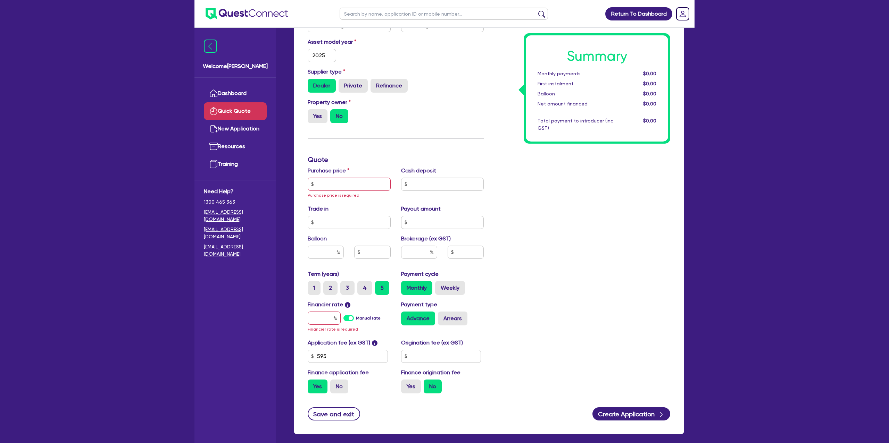
scroll to position [102, 0]
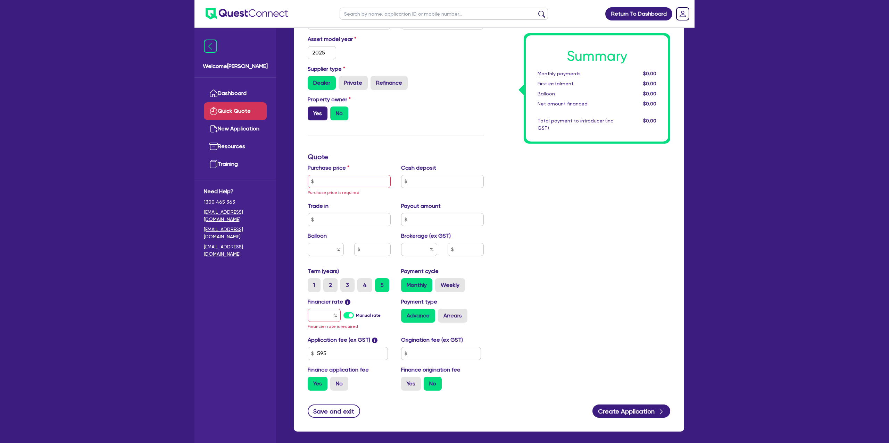
click at [323, 112] on label "Yes" at bounding box center [318, 114] width 20 height 14
click at [312, 111] on input "Yes" at bounding box center [310, 109] width 5 height 5
radio input "true"
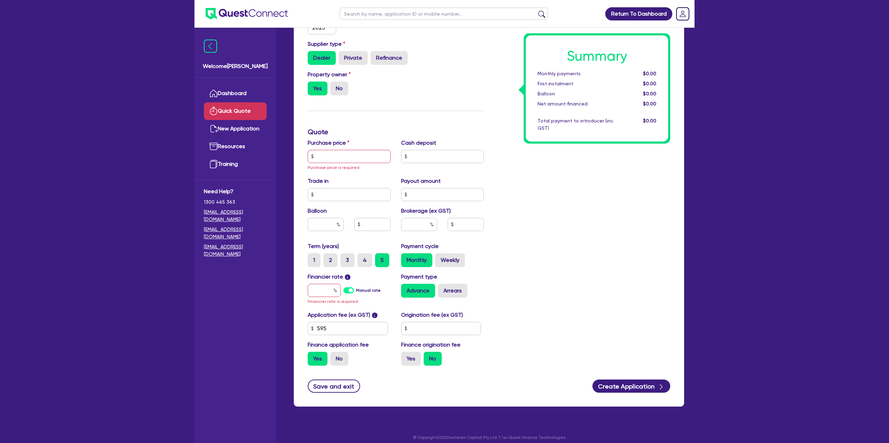
scroll to position [133, 0]
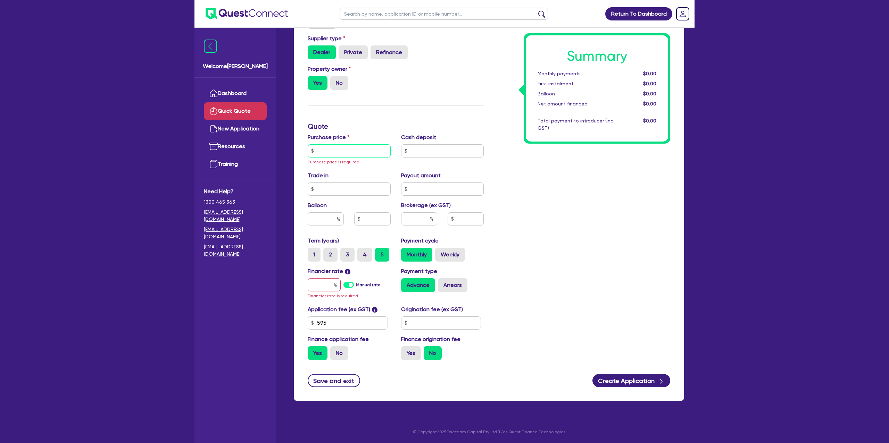
click at [328, 149] on input "text" at bounding box center [349, 150] width 83 height 13
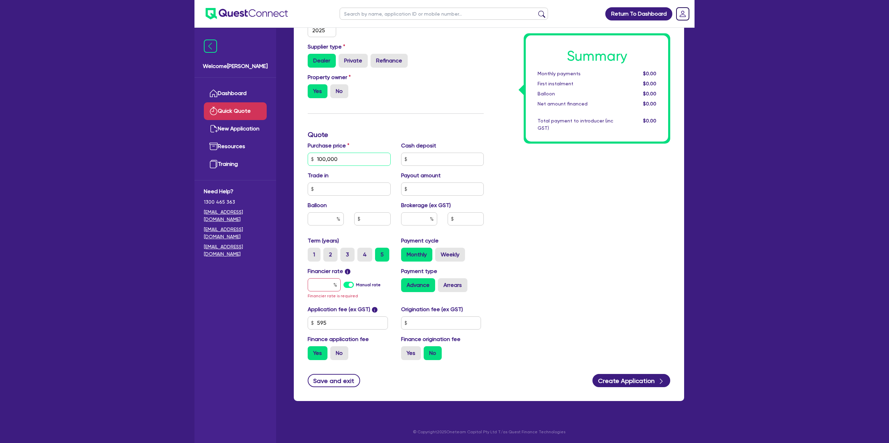
type input "100,000"
drag, startPoint x: 656, startPoint y: 182, endPoint x: 381, endPoint y: 262, distance: 286.6
click at [655, 182] on div "Summary Monthly payments $0.00 First instalment $0.00 Balloon $0.00 Net amount …" at bounding box center [582, 158] width 186 height 413
click at [327, 280] on input "text" at bounding box center [324, 284] width 33 height 13
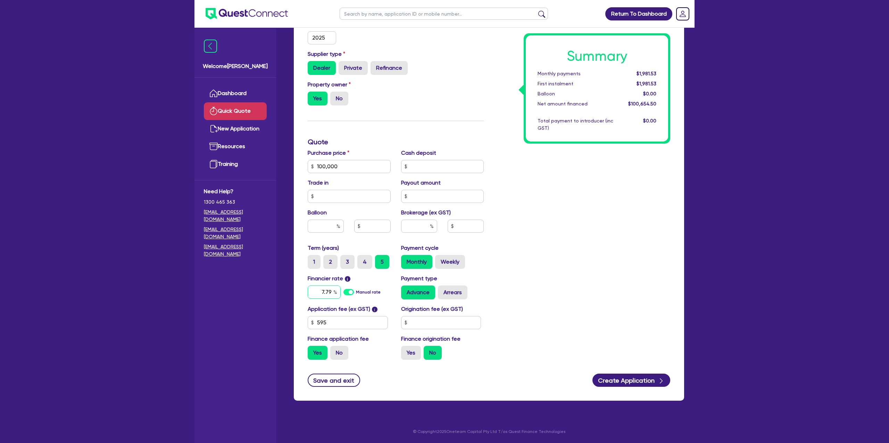
type input "7.79"
drag, startPoint x: 516, startPoint y: 309, endPoint x: 487, endPoint y: 317, distance: 30.1
click at [510, 311] on div "Summary Monthly payments $1,981.53 First instalment $1,981.53 Balloon $0.00 Net…" at bounding box center [582, 163] width 186 height 406
click at [447, 322] on input "text" at bounding box center [441, 322] width 80 height 13
type input "1,450"
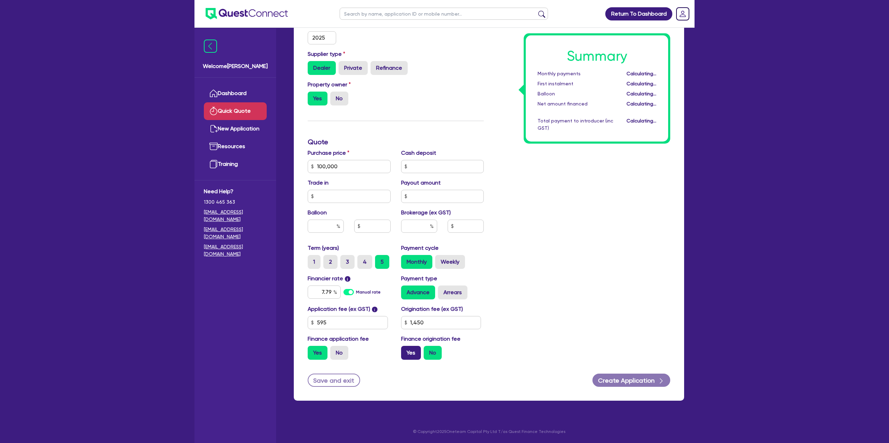
click at [417, 356] on label "Yes" at bounding box center [411, 353] width 20 height 14
click at [405, 351] on input "Yes" at bounding box center [403, 348] width 5 height 5
radio input "true"
click at [601, 242] on div "Summary Monthly payments $2,049.69 First instalment $2,049.69 Balloon $0.00 Net…" at bounding box center [582, 163] width 186 height 406
click at [345, 224] on div at bounding box center [325, 226] width 47 height 13
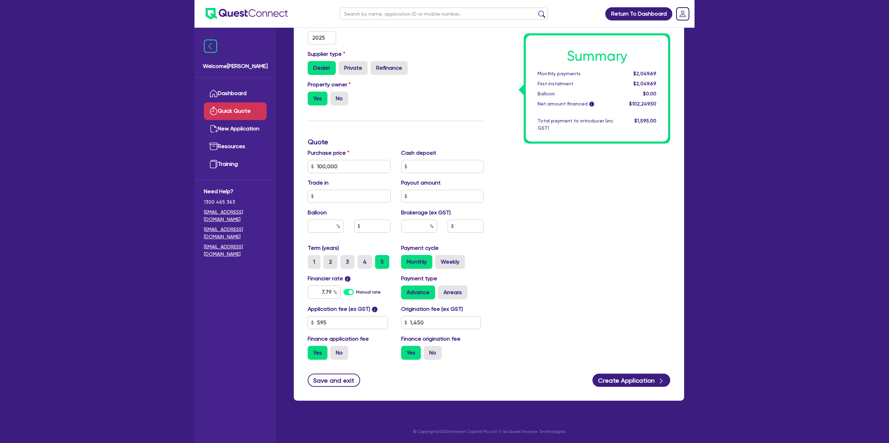
click at [589, 191] on div "Summary Monthly payments $2,049.69 First instalment $2,049.69 Balloon $0.00 Net…" at bounding box center [582, 163] width 186 height 406
click at [332, 231] on input "text" at bounding box center [326, 226] width 36 height 13
type input "4"
type input "4,000"
type input "40"
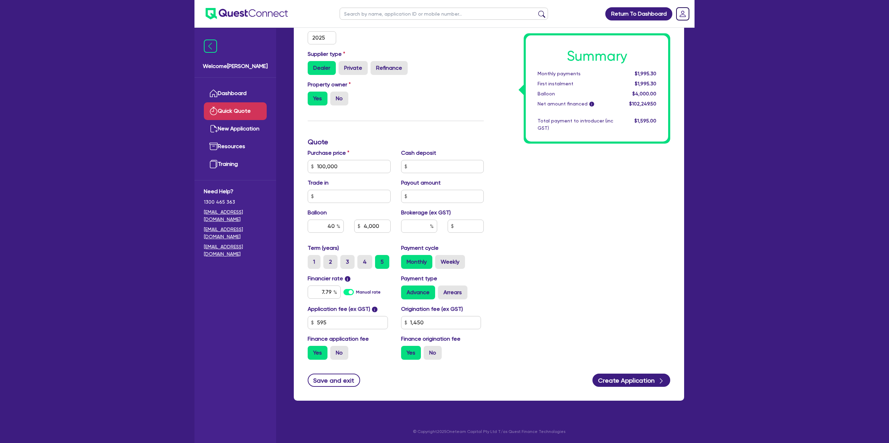
type input "40,000"
click at [573, 252] on div "Summary Monthly payments $1,995.30 First instalment $1,995.30 Balloon $4,000.00…" at bounding box center [582, 163] width 186 height 406
click at [644, 377] on button "Create Application" at bounding box center [631, 380] width 78 height 13
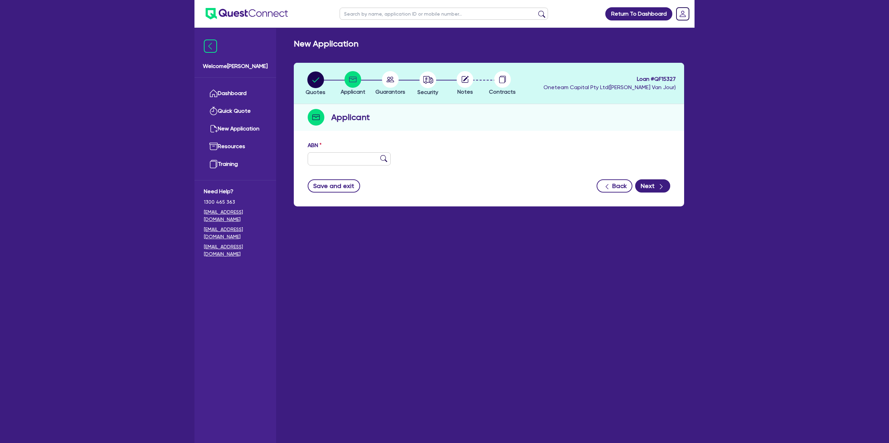
click at [327, 152] on div "ABN" at bounding box center [348, 153] width 93 height 24
click at [324, 157] on input "text" at bounding box center [349, 158] width 83 height 13
paste input "20 112 570 615"
type input "20 112 570 615"
click at [319, 148] on label "ABN" at bounding box center [315, 145] width 14 height 8
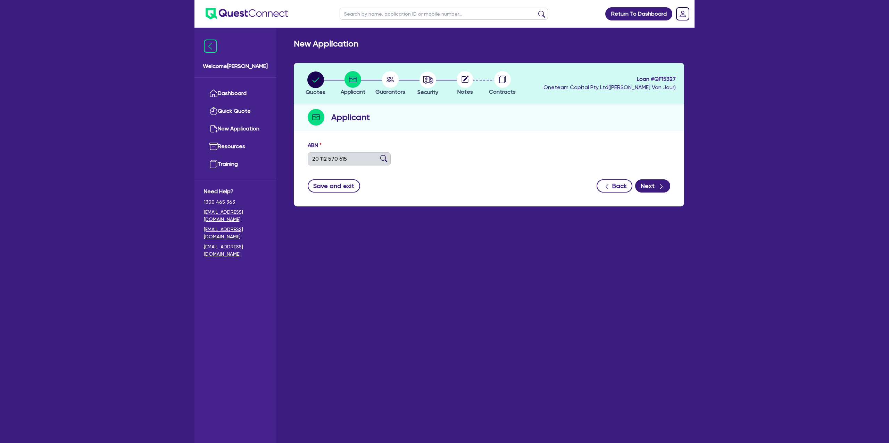
type input "[PERSON_NAME], [PERSON_NAME]"
type input "[PERSON_NAME] [PERSON_NAME] SERVICE"
select select "SOLE_TRADER"
type input "[DATE]"
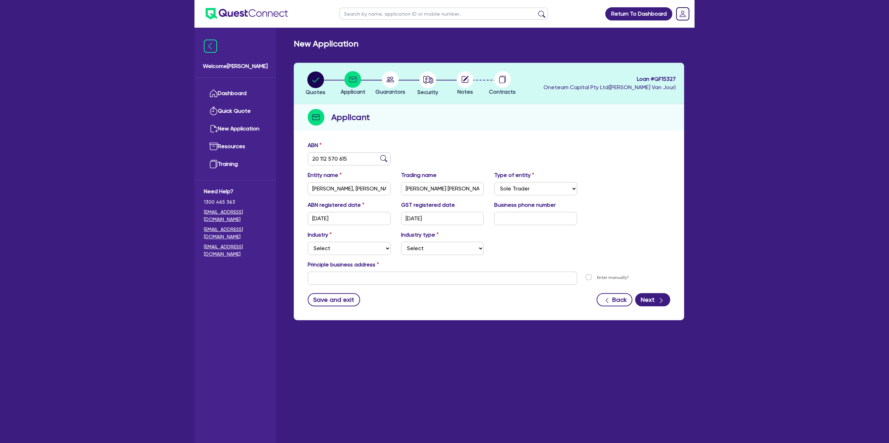
scroll to position [28, 0]
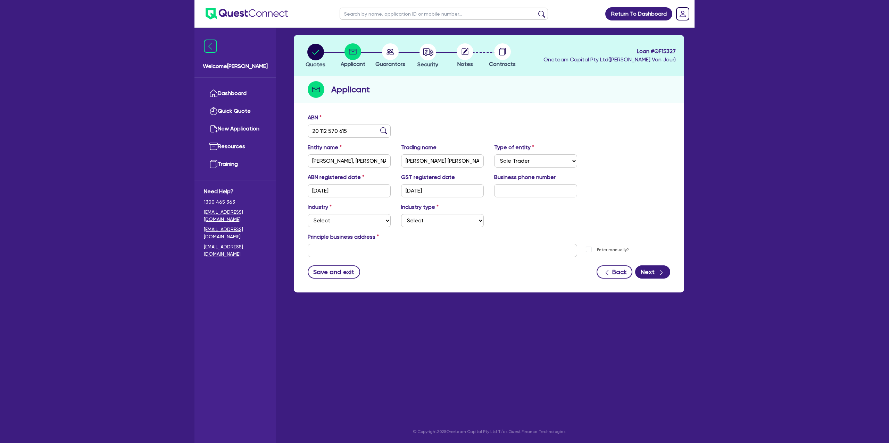
drag, startPoint x: 359, startPoint y: 224, endPoint x: 358, endPoint y: 231, distance: 7.7
click at [359, 224] on div "Industry Select Accomodation & Food Services Administrative & Support Services …" at bounding box center [348, 215] width 93 height 24
click at [362, 223] on select "Select Accomodation & Food Services Administrative & Support Services Agricultu…" at bounding box center [349, 220] width 83 height 13
select select "HEALTH_BEAUTY"
click at [308, 214] on select "Select Accomodation & Food Services Administrative & Support Services Agricultu…" at bounding box center [349, 220] width 83 height 13
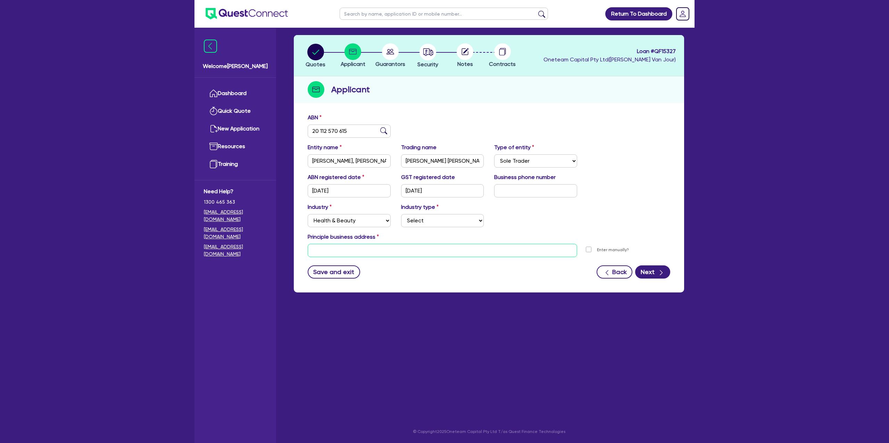
click at [343, 256] on input "text" at bounding box center [442, 250] width 269 height 13
paste input "[STREET_ADDRESS]"
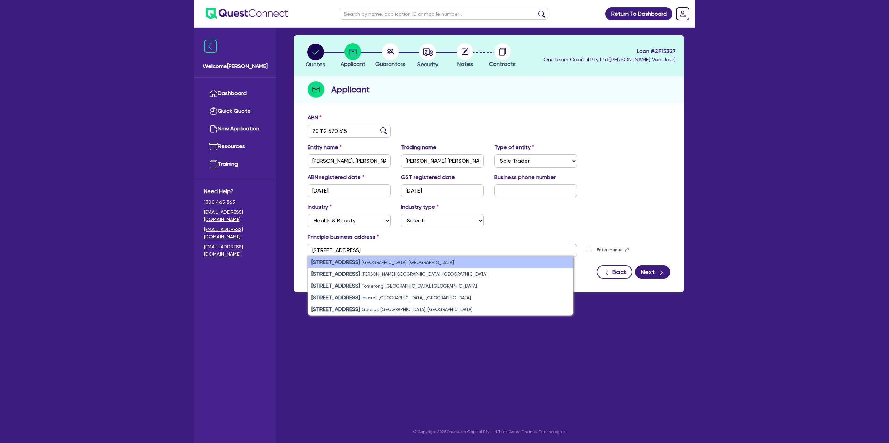
click at [371, 262] on small "[GEOGRAPHIC_DATA], [GEOGRAPHIC_DATA]" at bounding box center [407, 262] width 92 height 5
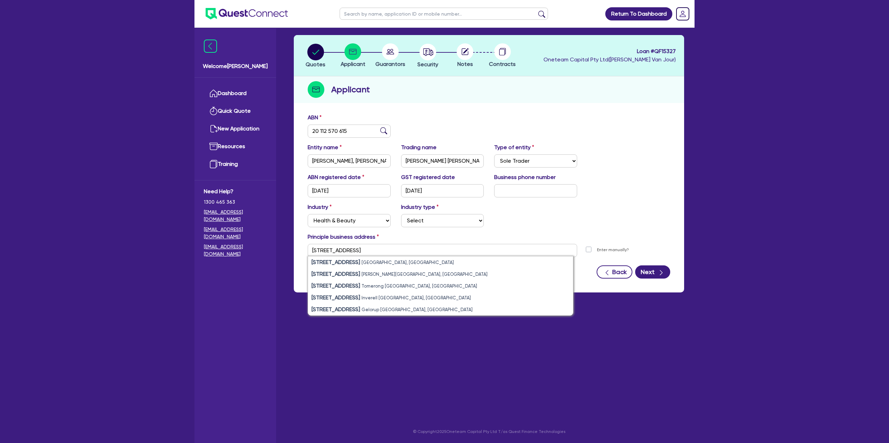
type input "[STREET_ADDRESS]"
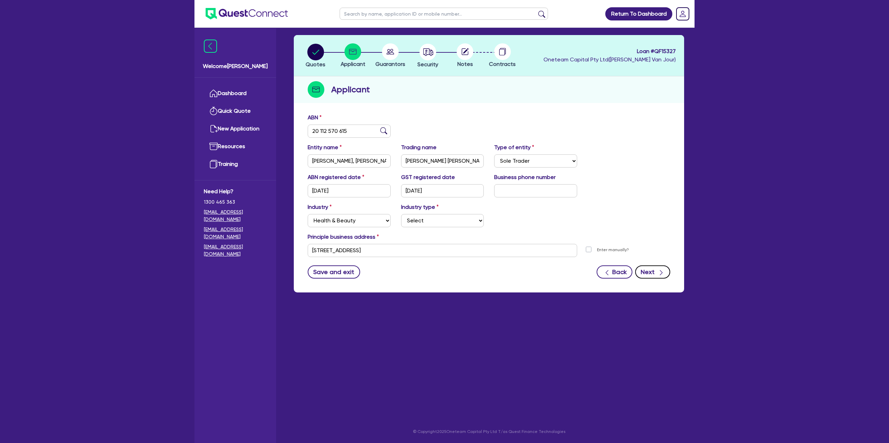
click at [646, 274] on button "Next" at bounding box center [652, 272] width 35 height 13
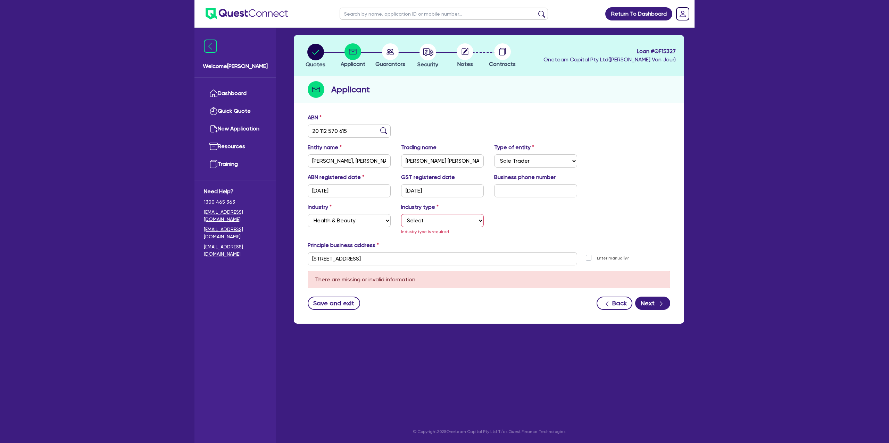
click at [447, 212] on div "Industry type Select [MEDICAL_DATA], [MEDICAL_DATA] Services Cosmetics Supplies…" at bounding box center [442, 219] width 93 height 33
click at [438, 223] on select "Select [MEDICAL_DATA], [MEDICAL_DATA] Services Cosmetics Supplies Day Spas, Hea…" at bounding box center [442, 220] width 83 height 13
select select "[MEDICAL_DATA]_[MEDICAL_DATA]_SERVICES"
click at [401, 214] on select "Select [MEDICAL_DATA], [MEDICAL_DATA] Services Cosmetics Supplies Day Spas, Hea…" at bounding box center [442, 220] width 83 height 13
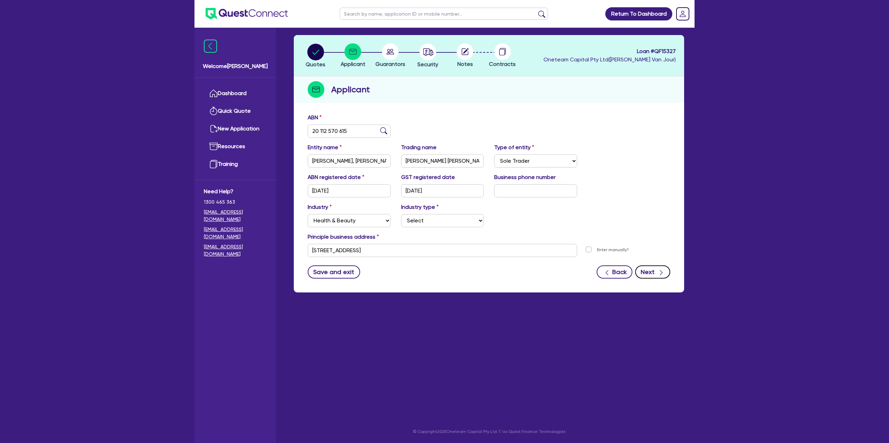
click at [648, 273] on button "Next" at bounding box center [652, 272] width 35 height 13
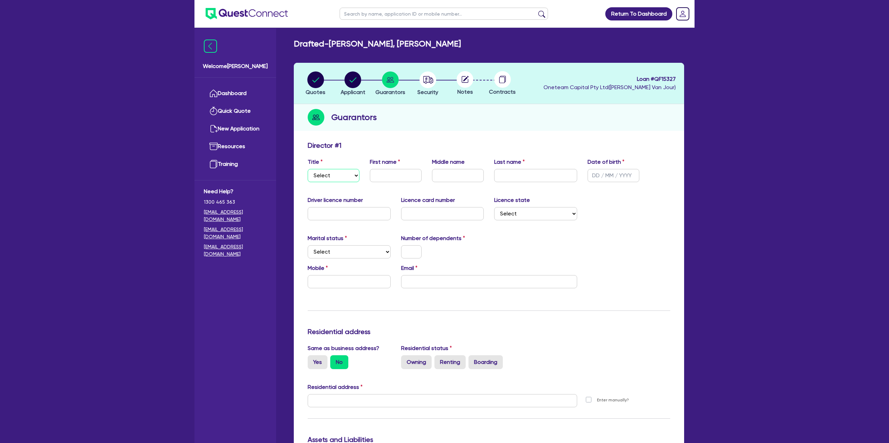
click at [338, 179] on select "Select Mr Mrs Ms Miss Dr" at bounding box center [334, 175] width 52 height 13
select select "MR"
click at [308, 169] on select "Select Mr Mrs Ms Miss Dr" at bounding box center [334, 175] width 52 height 13
click at [391, 176] on input "text" at bounding box center [396, 175] width 52 height 13
type input "[PERSON_NAME]"
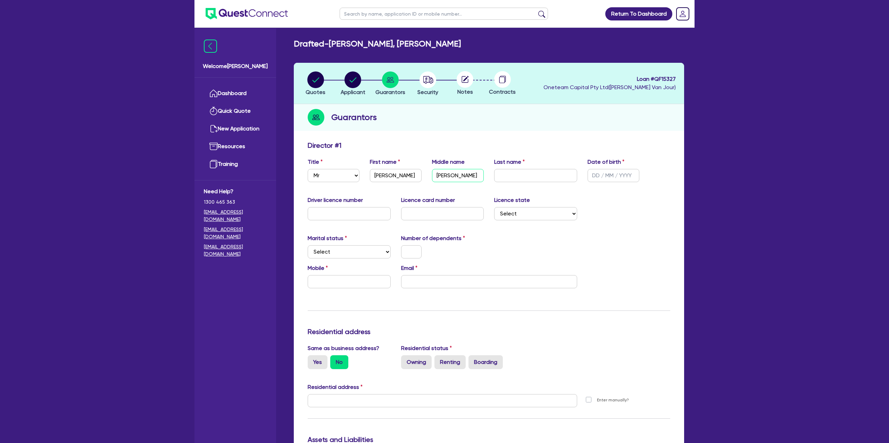
type input "[PERSON_NAME]"
click at [592, 175] on input "text" at bounding box center [613, 175] width 52 height 13
type input "[DATE]"
click at [669, 223] on div "Driver licence number Licence card number Licence state Select [GEOGRAPHIC_DATA…" at bounding box center [488, 211] width 373 height 30
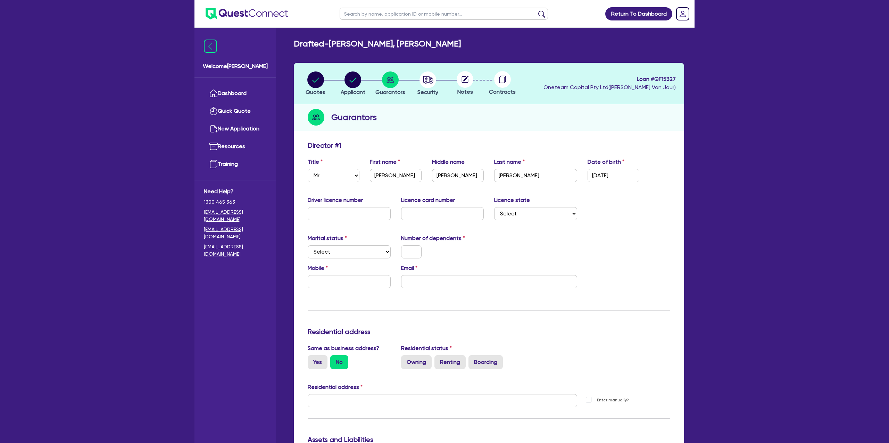
click at [337, 221] on div "Driver licence number Licence card number Licence state Select [GEOGRAPHIC_DATA…" at bounding box center [488, 211] width 373 height 30
click at [350, 216] on input "text" at bounding box center [349, 213] width 83 height 13
type input "17581268"
click at [523, 233] on div "Update residential status for Director #1 Boarding is only acceptable when the …" at bounding box center [489, 397] width 362 height 513
click at [322, 252] on select "Select Single Married De Facto / Partner" at bounding box center [349, 251] width 83 height 13
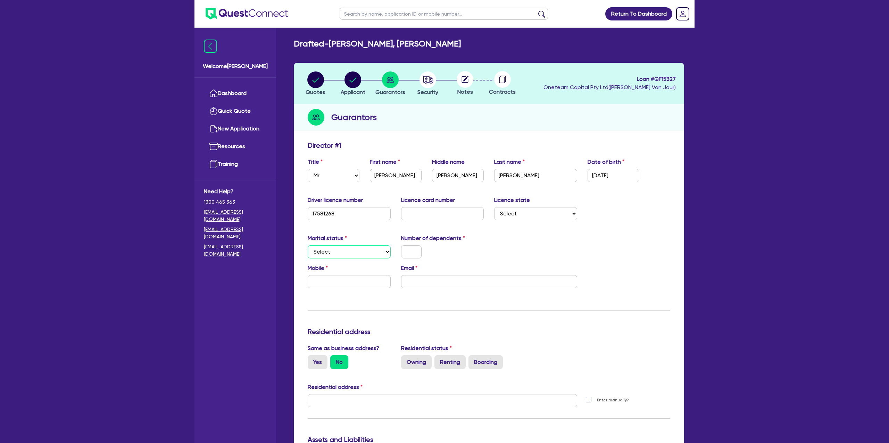
select select "SINGLE"
click at [308, 245] on select "Select Single Married De Facto / Partner" at bounding box center [349, 251] width 83 height 13
click at [403, 252] on input "text" at bounding box center [411, 251] width 20 height 13
click at [351, 283] on input "text" at bounding box center [349, 281] width 83 height 13
type input "0"
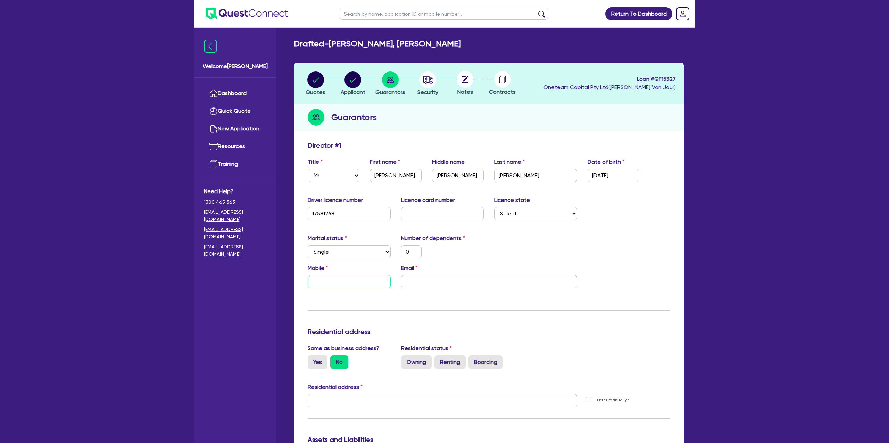
type input "0"
type input "04"
type input "0"
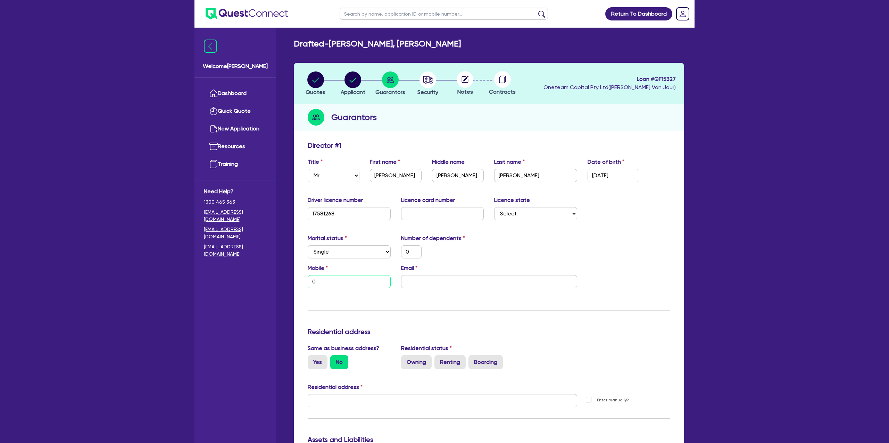
type input "0"
type input "02"
type input "0"
type input "025"
type input "0"
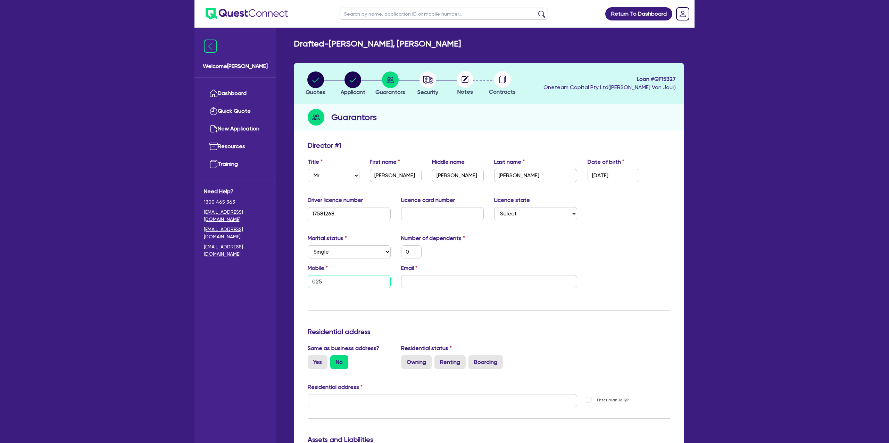
type input "0258"
type input "0"
type input "0258 0"
type input "0"
type input "0258 04"
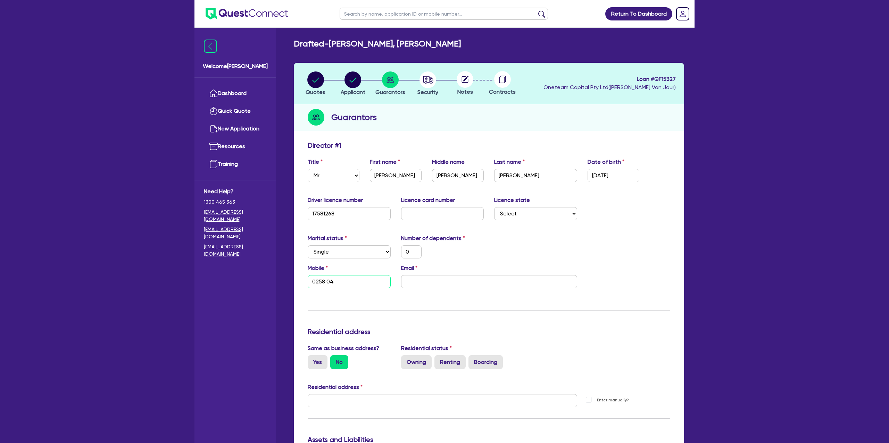
type input "0"
type input "0258 049"
type input "0"
type input "0258 049 5"
type input "0"
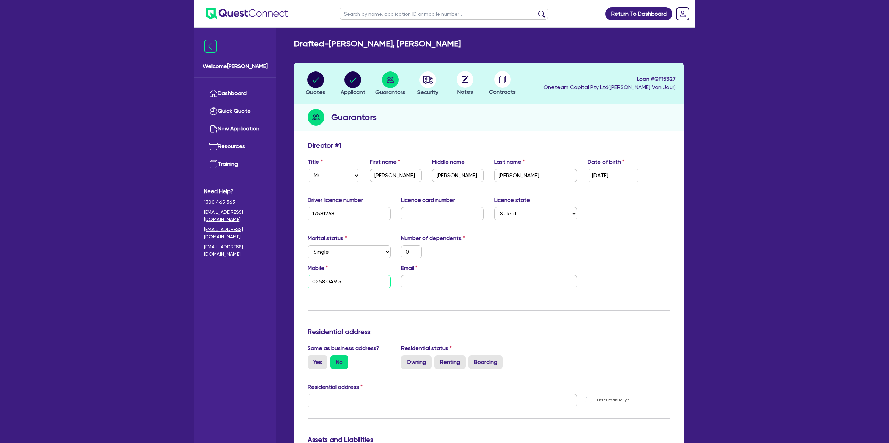
type input "0258 049 56"
type input "0"
type input "0258 049 5"
type input "0"
type input "0258 049"
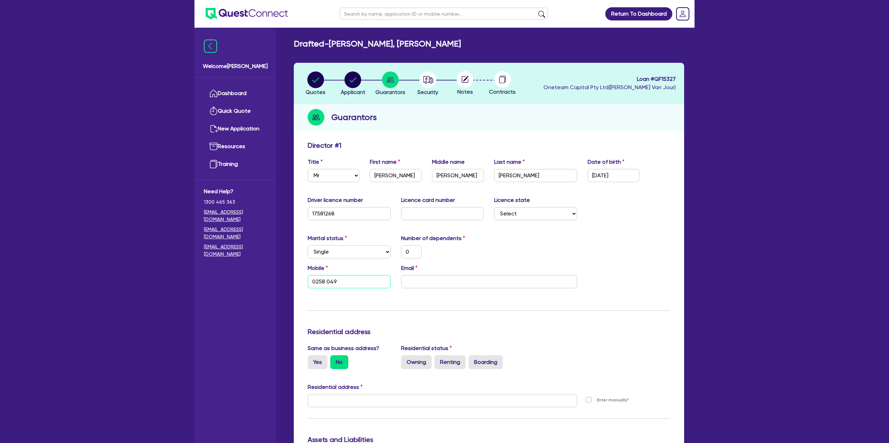
type input "0"
type input "0258 04"
type input "0"
type input "0258 0"
type input "0"
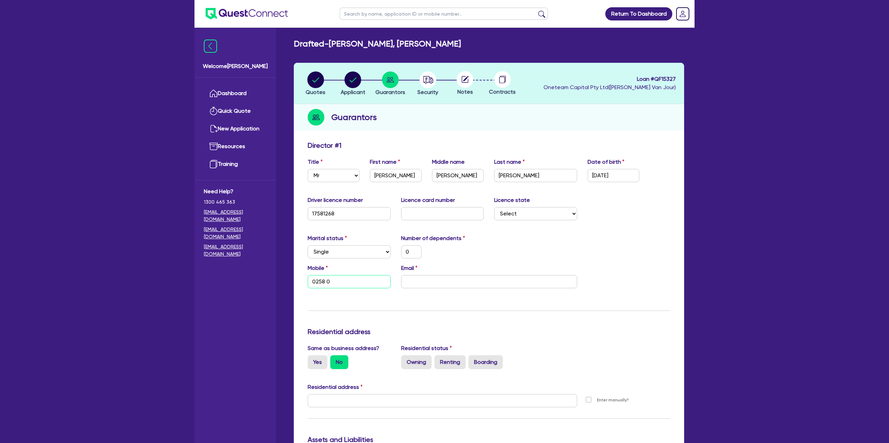
type input "0258"
type input "0"
type input "025"
type input "0"
type input "02"
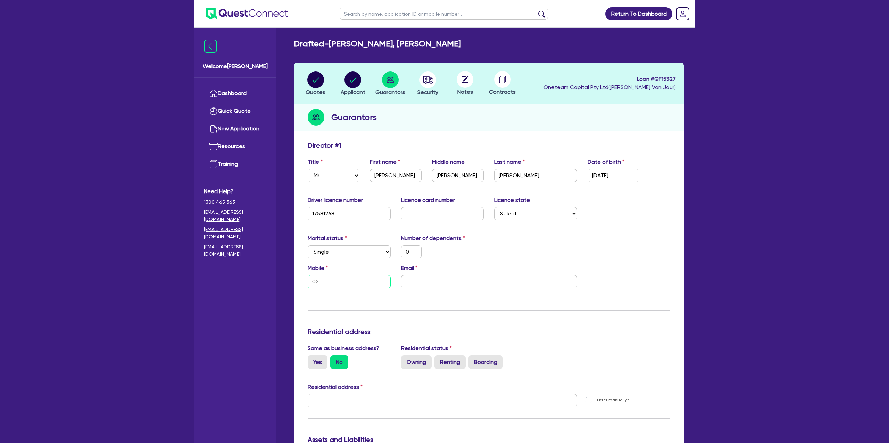
type input "0"
type input "04"
type input "0"
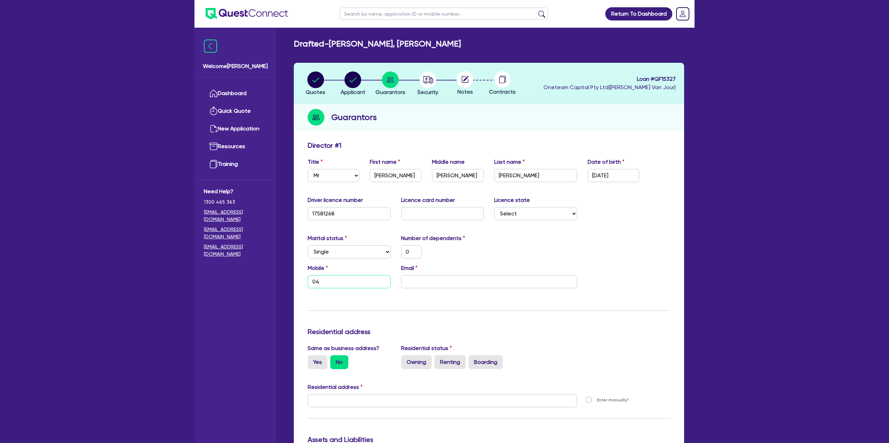
type input "042"
type input "0"
type input "0425"
type input "0"
type input "0425 8"
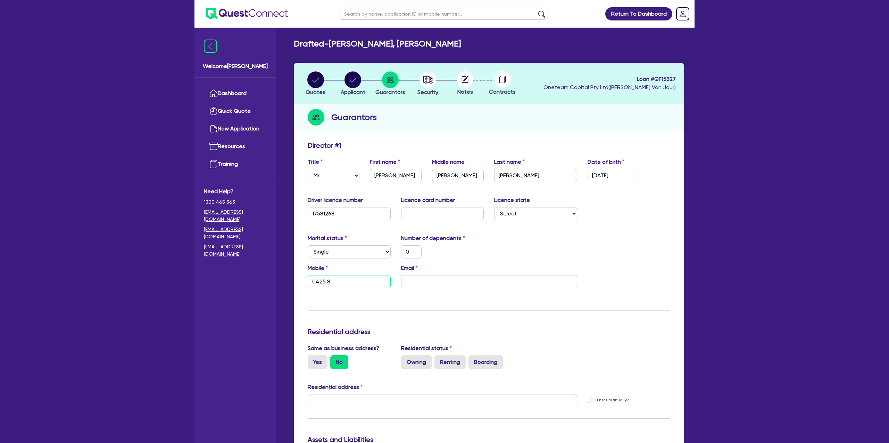
type input "0"
type input "0425 80"
type input "0"
type input "0425 804"
type input "0"
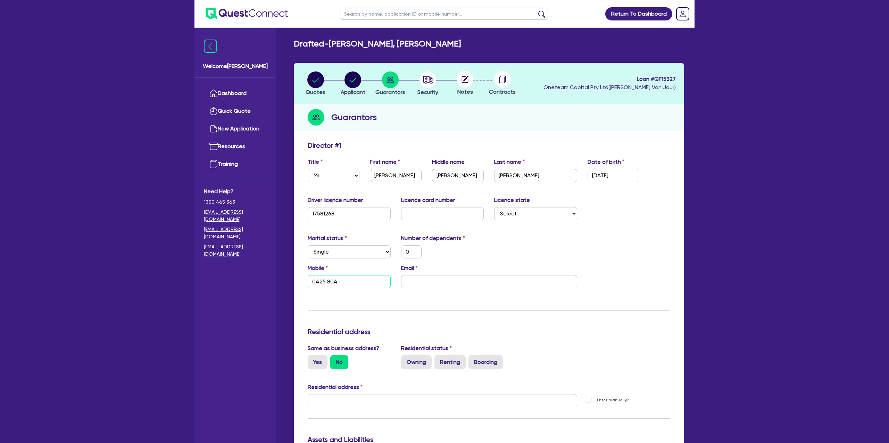
type input "0425 804 9"
type input "0"
type input "0425 804 95"
type input "0"
type input "0425 804 956"
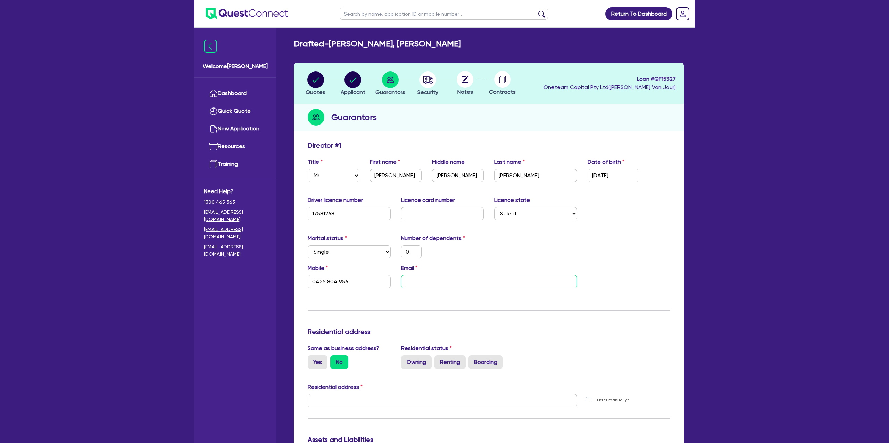
drag, startPoint x: 433, startPoint y: 283, endPoint x: 463, endPoint y: 181, distance: 106.2
click at [433, 282] on input "email" at bounding box center [489, 281] width 176 height 13
paste input "[EMAIL_ADDRESS][DOMAIN_NAME]"
type input "0"
type input "0425 804 956"
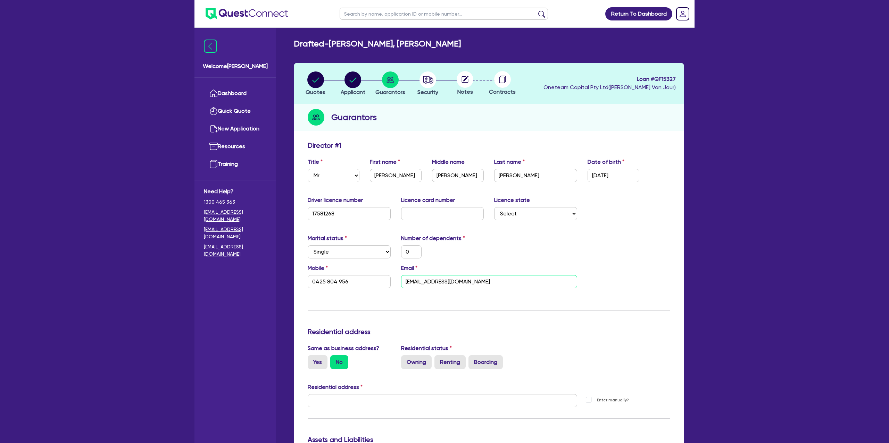
type input "[EMAIL_ADDRESS][DOMAIN_NAME]"
click at [501, 240] on div "Marital status Select [DEMOGRAPHIC_DATA] Married De Facto / Partner Number of d…" at bounding box center [488, 249] width 373 height 30
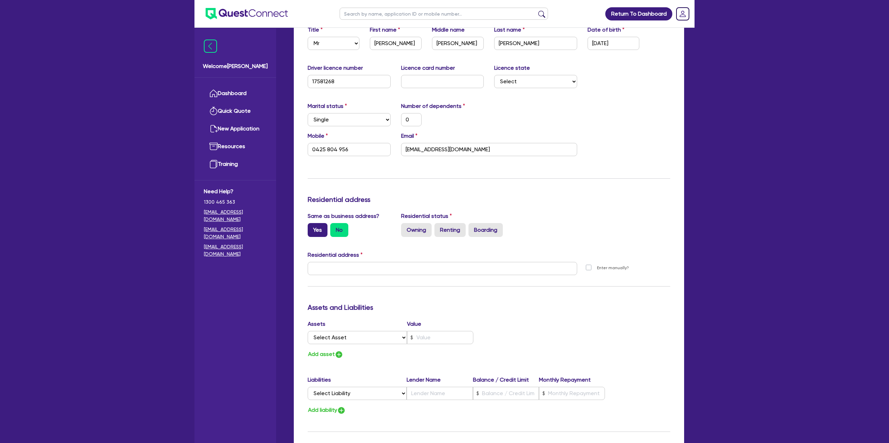
scroll to position [137, 0]
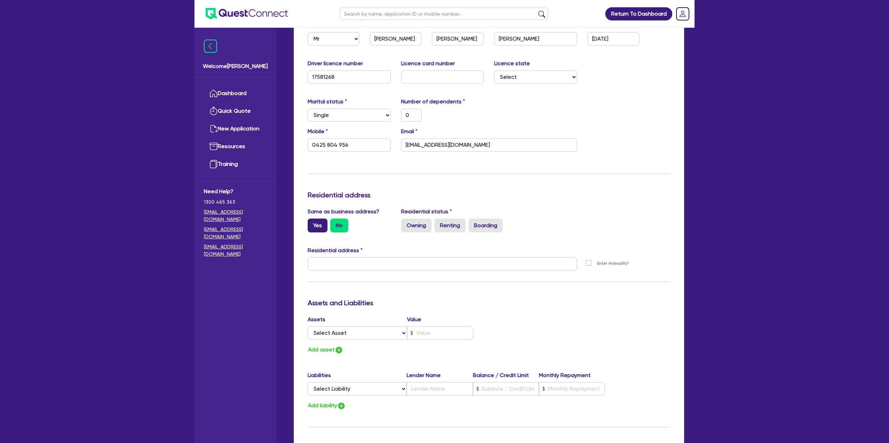
click at [324, 225] on label "Yes" at bounding box center [318, 226] width 20 height 14
click at [312, 223] on input "Yes" at bounding box center [310, 221] width 5 height 5
radio input "true"
type input "0"
type input "0425 804 956"
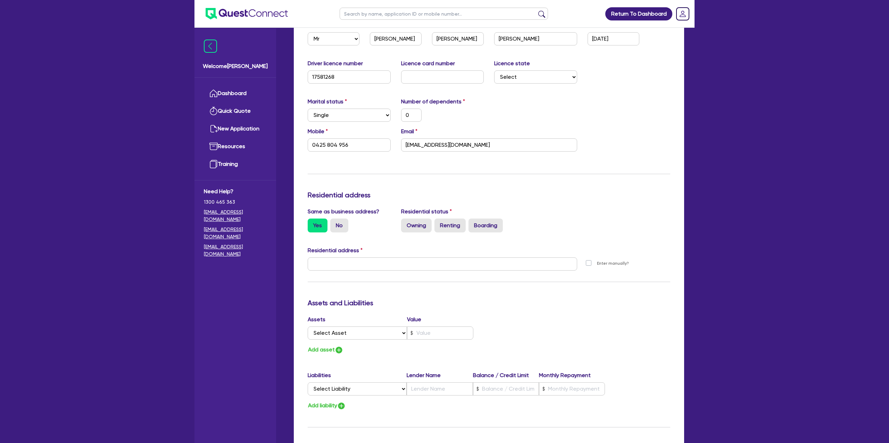
type input "[STREET_ADDRESS]"
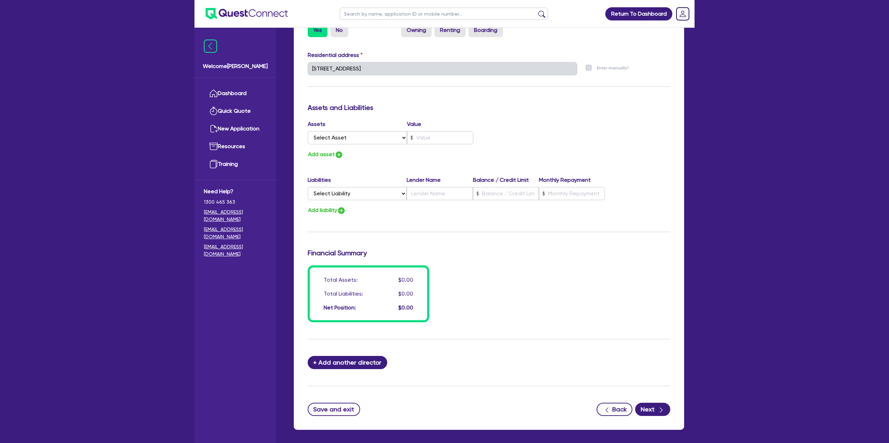
scroll to position [333, 0]
click at [361, 139] on select "Select Asset Cash Property Investment property Vehicle Truck Trailer Equipment …" at bounding box center [357, 137] width 99 height 13
select select "CASH"
click at [308, 131] on select "Select Asset Cash Property Investment property Vehicle Truck Trailer Equipment …" at bounding box center [357, 137] width 99 height 13
type input "0"
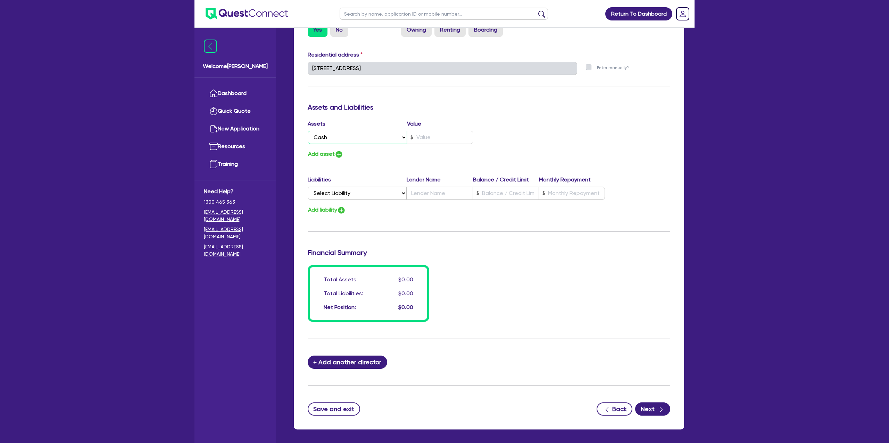
type input "0425 804 956"
click at [426, 134] on input "text" at bounding box center [440, 137] width 66 height 13
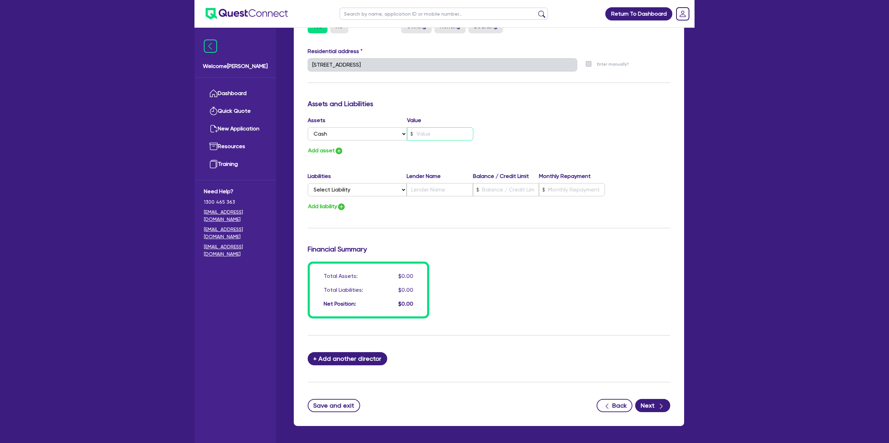
type input "0"
type input "0425 804 956"
type input "1"
type input "0"
type input "0425 804 956"
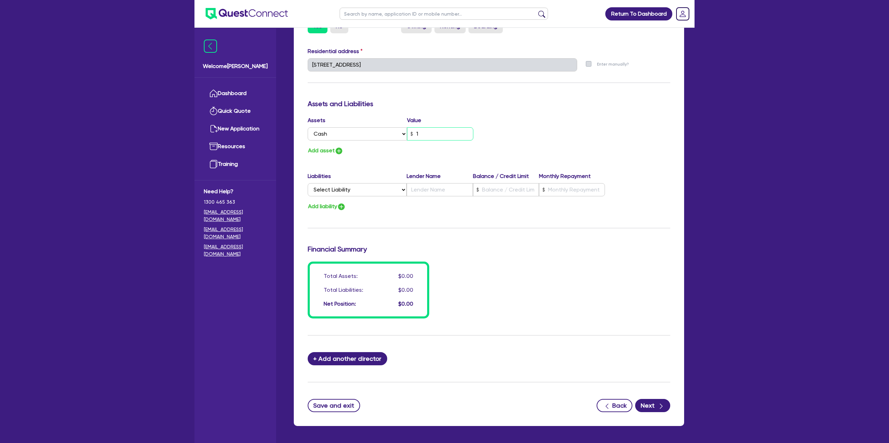
type input "10"
type input "0"
type input "0425 804 956"
type input "100"
type input "0"
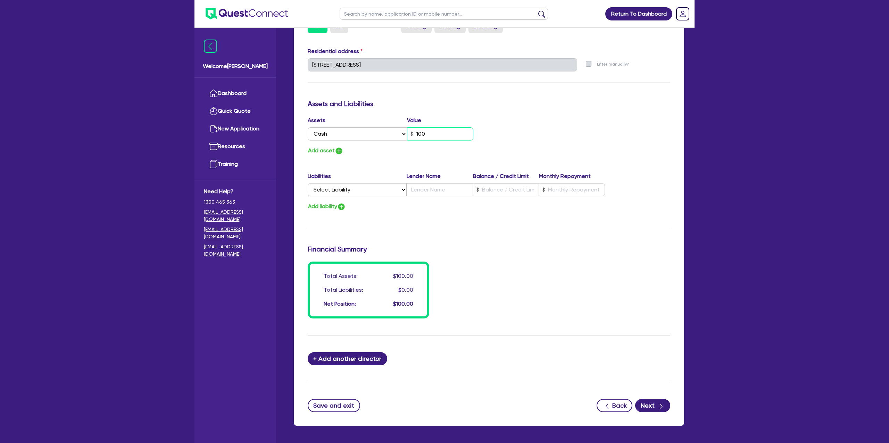
type input "0425 804 956"
type input "1,000"
type input "0"
type input "0425 804 956"
type input "10,000"
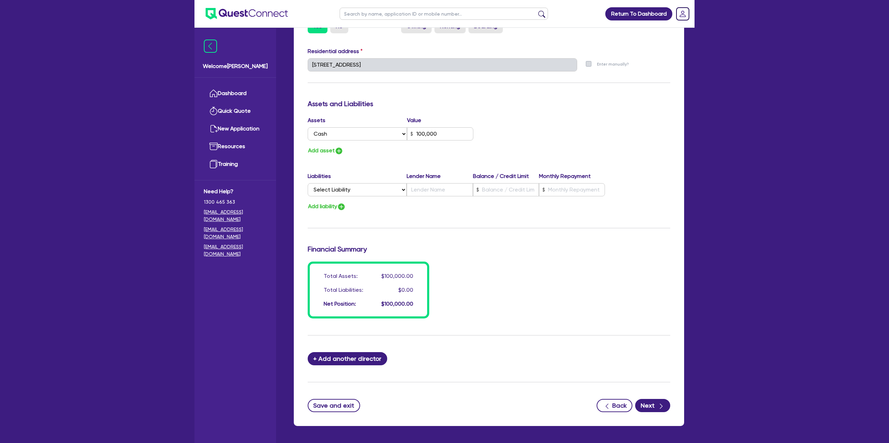
click at [536, 107] on div "Assets and Liabilities" at bounding box center [488, 105] width 373 height 11
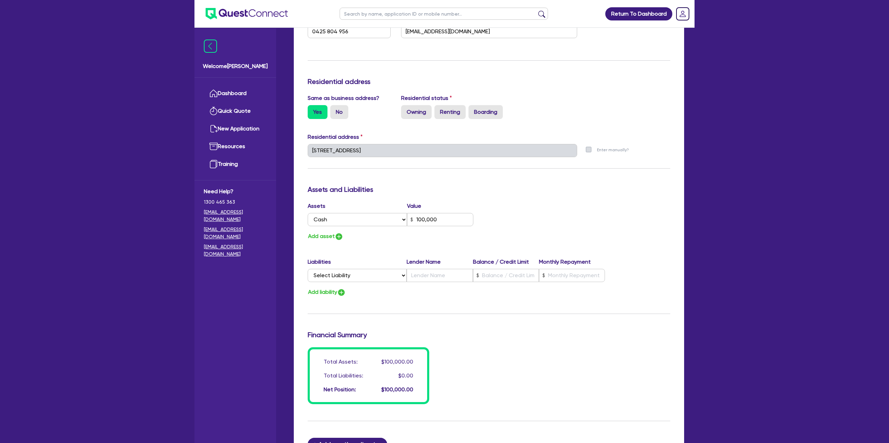
scroll to position [246, 0]
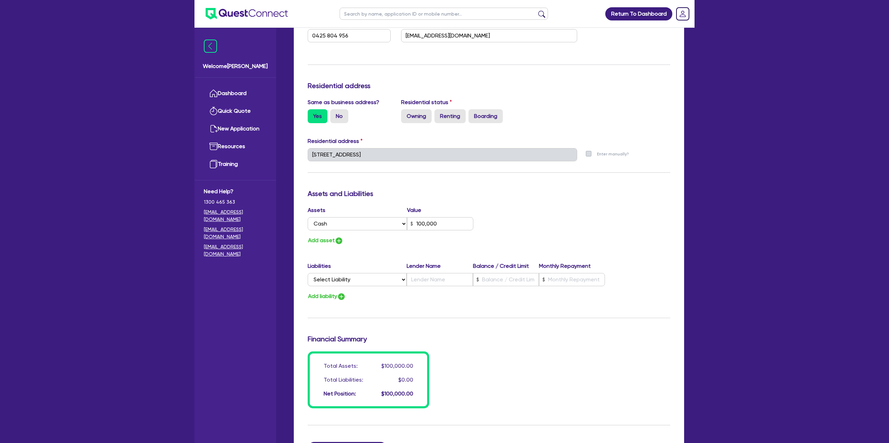
drag, startPoint x: 437, startPoint y: 141, endPoint x: 421, endPoint y: 144, distance: 16.8
click at [434, 143] on div "Residential address" at bounding box center [488, 142] width 373 height 11
click at [500, 118] on label "Boarding" at bounding box center [485, 116] width 34 height 14
click at [473, 114] on input "Boarding" at bounding box center [470, 111] width 5 height 5
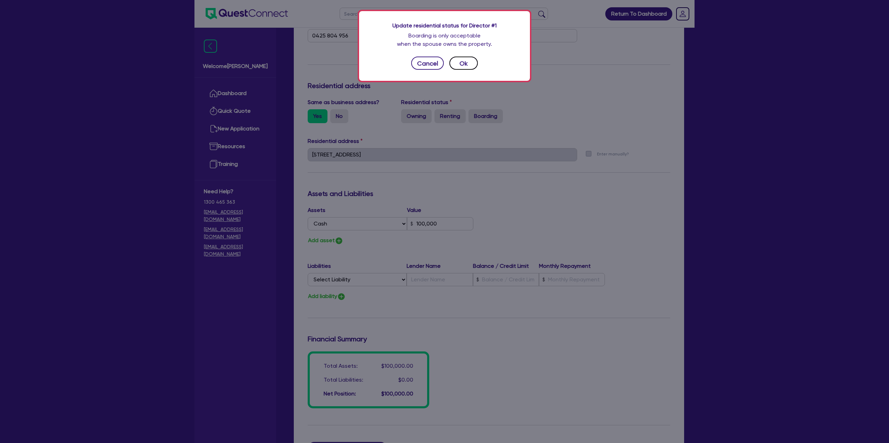
click at [458, 58] on button "Ok" at bounding box center [463, 63] width 28 height 13
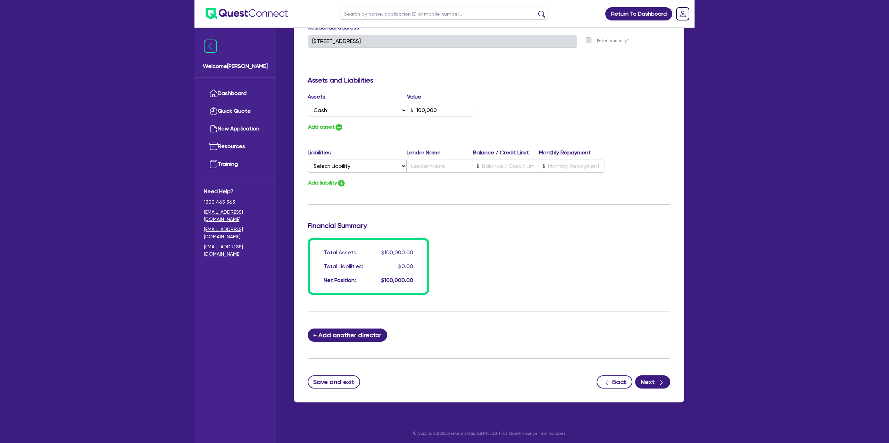
scroll to position [362, 0]
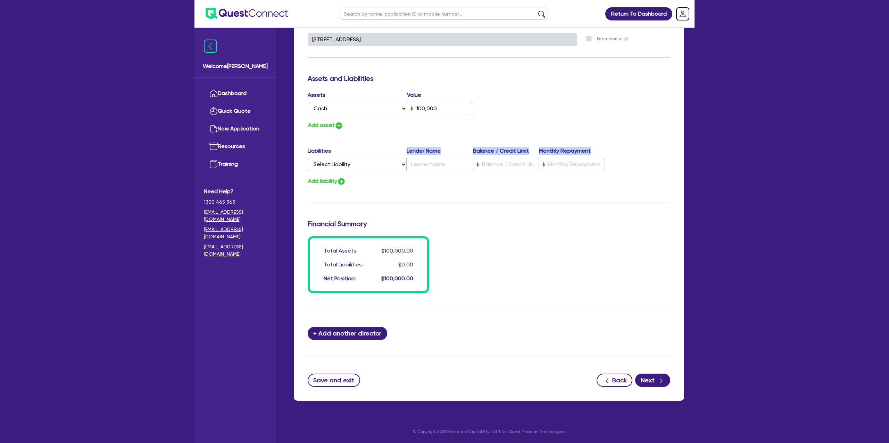
drag, startPoint x: 329, startPoint y: 157, endPoint x: 339, endPoint y: 168, distance: 15.7
click at [329, 158] on div "Liabilities Lender Name Balance / Credit Limit Monthly Repayment Select Liabili…" at bounding box center [488, 160] width 373 height 27
click at [337, 165] on select "Select Liability Credit card Mortgage Investment property loan Vehicle loan Tru…" at bounding box center [357, 164] width 99 height 13
click at [388, 115] on div "Assets Value Select Asset Cash Property Investment property Vehicle Truck Trail…" at bounding box center [395, 104] width 186 height 27
click at [319, 124] on button "Add asset" at bounding box center [326, 125] width 36 height 9
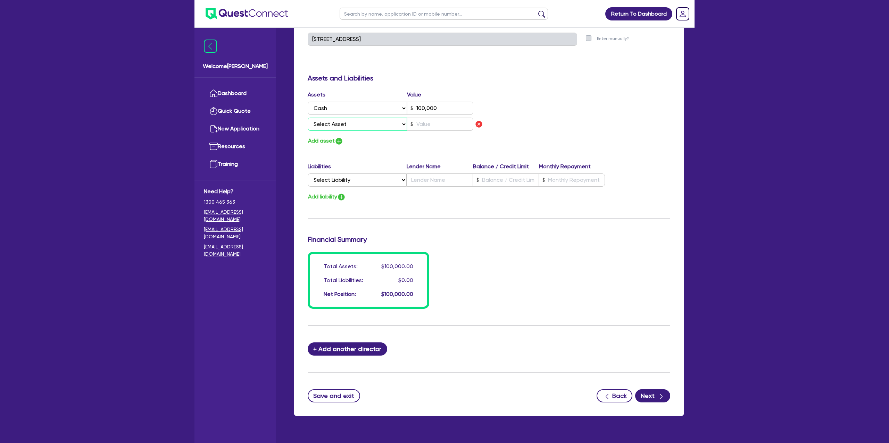
click at [330, 126] on select "Select Asset Cash Property Investment property Vehicle Truck Trailer Equipment …" at bounding box center [357, 124] width 99 height 13
click at [308, 118] on select "Select Asset Cash Property Investment property Vehicle Truck Trailer Equipment …" at bounding box center [357, 124] width 99 height 13
click at [426, 128] on input "text" at bounding box center [440, 124] width 66 height 13
click at [605, 118] on div "Assets Value Select Asset Cash Property Investment property Vehicle Truck Trail…" at bounding box center [488, 118] width 373 height 55
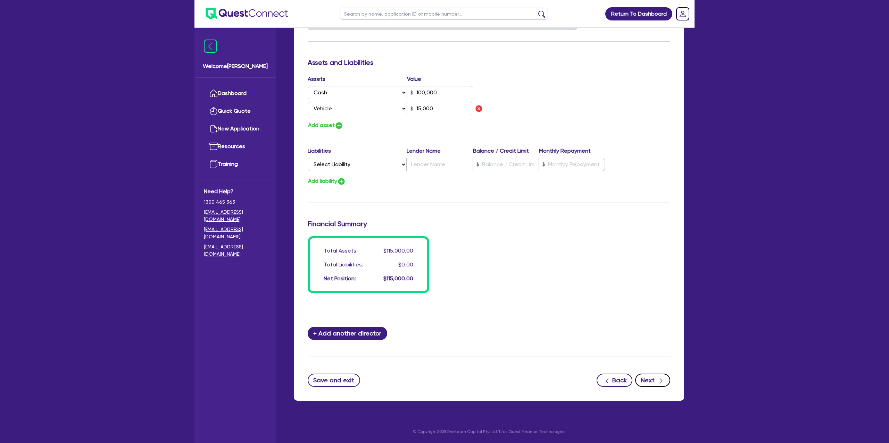
click at [662, 376] on div "button" at bounding box center [660, 380] width 7 height 9
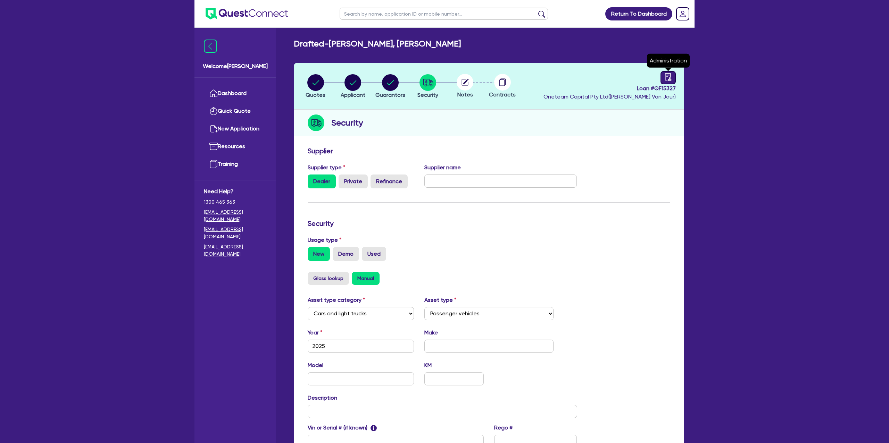
click at [665, 78] on icon "audit" at bounding box center [668, 77] width 8 height 8
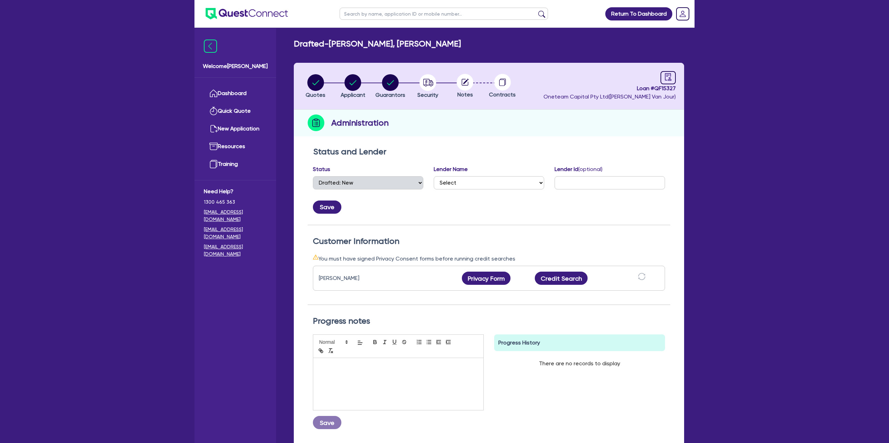
scroll to position [59, 0]
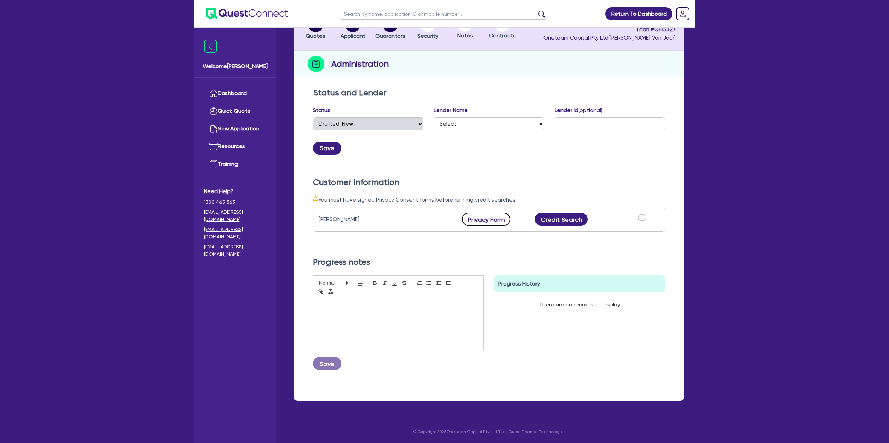
click at [481, 223] on button "Privacy Form" at bounding box center [486, 219] width 49 height 13
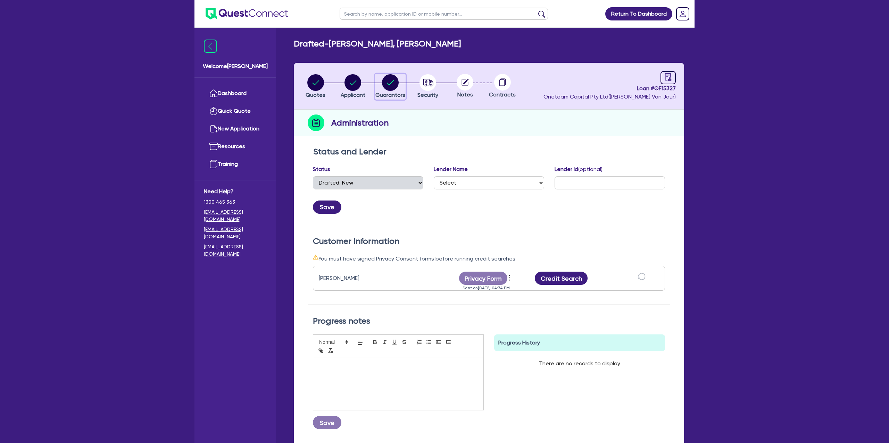
click at [391, 85] on circle "button" at bounding box center [390, 82] width 17 height 17
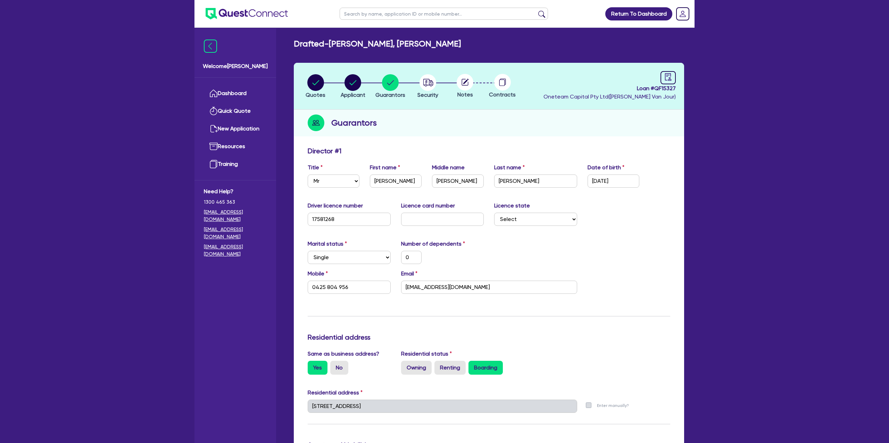
click at [436, 302] on div "Update residential status for Director #1 Boarding is only acceptable when the …" at bounding box center [489, 411] width 362 height 529
click at [454, 256] on div "0" at bounding box center [442, 257] width 93 height 13
click at [235, 92] on link "Dashboard" at bounding box center [235, 94] width 63 height 18
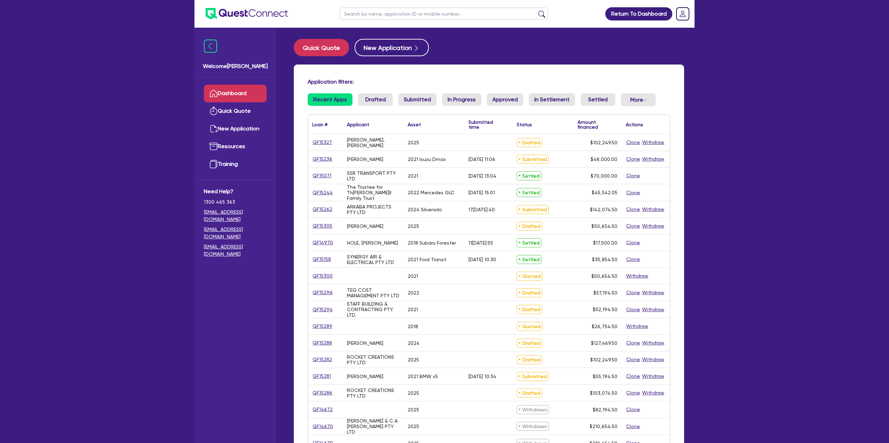
click at [361, 17] on input "text" at bounding box center [444, 14] width 208 height 12
click at [536, 10] on button "submit" at bounding box center [541, 15] width 11 height 10
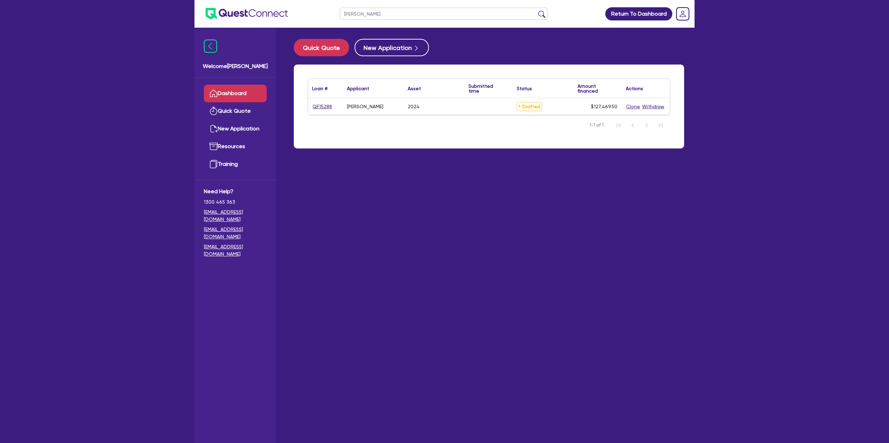
click at [326, 102] on div "QF15288" at bounding box center [325, 106] width 35 height 17
click at [320, 103] on link "QF15288" at bounding box center [322, 107] width 20 height 8
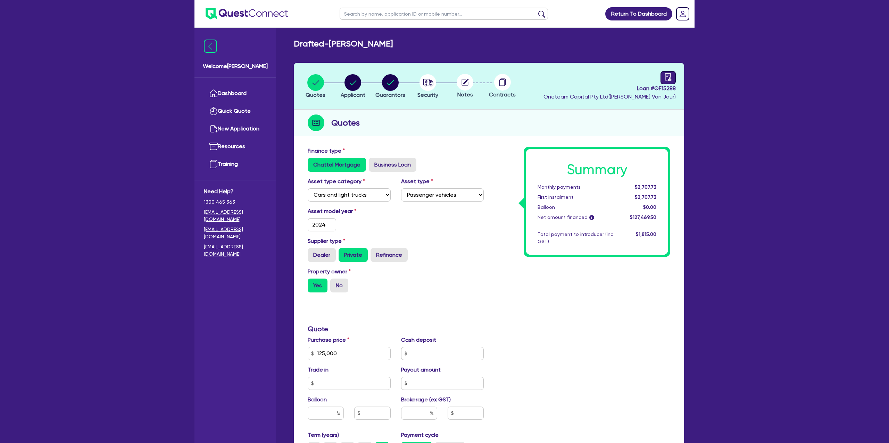
click at [663, 83] on link at bounding box center [667, 77] width 15 height 13
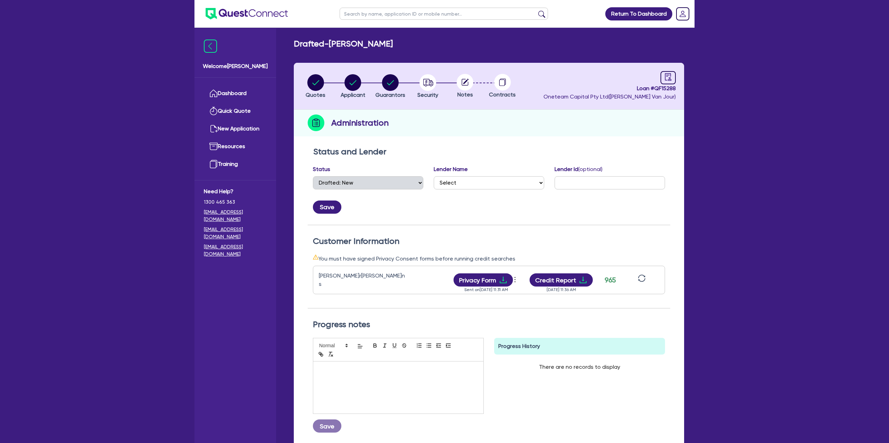
click at [461, 85] on circle at bounding box center [464, 82] width 17 height 17
click at [468, 82] on icon at bounding box center [465, 82] width 7 height 7
click at [412, 84] on li "Security" at bounding box center [427, 86] width 37 height 24
click at [426, 82] on icon "button" at bounding box center [426, 81] width 2 height 3
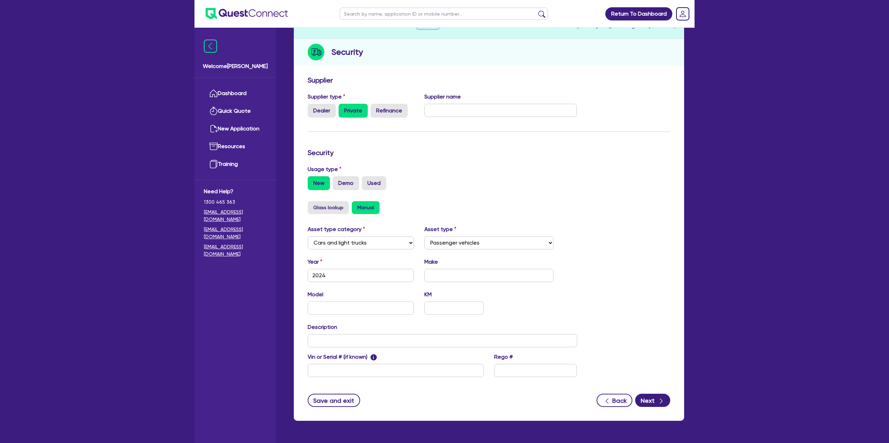
scroll to position [77, 0]
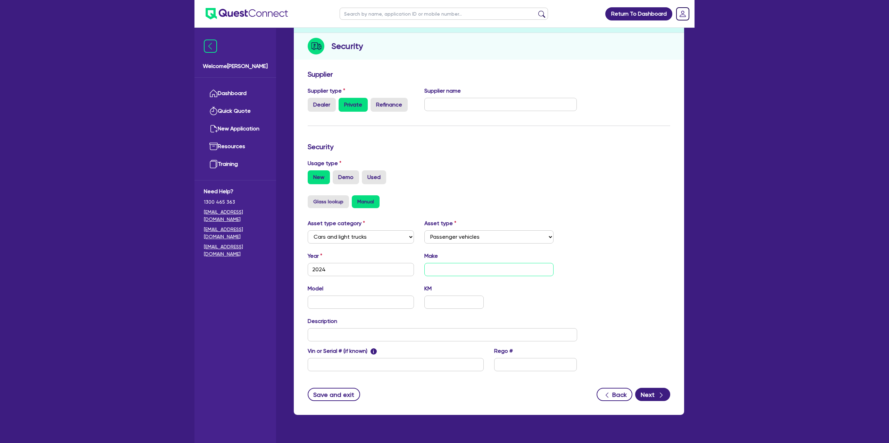
click at [447, 268] on input "text" at bounding box center [488, 269] width 129 height 13
drag, startPoint x: 579, startPoint y: 258, endPoint x: 570, endPoint y: 277, distance: 21.3
click at [579, 258] on div "Year [DATE] Make Silverado" at bounding box center [442, 267] width 280 height 30
click at [650, 389] on button "Next" at bounding box center [652, 394] width 35 height 13
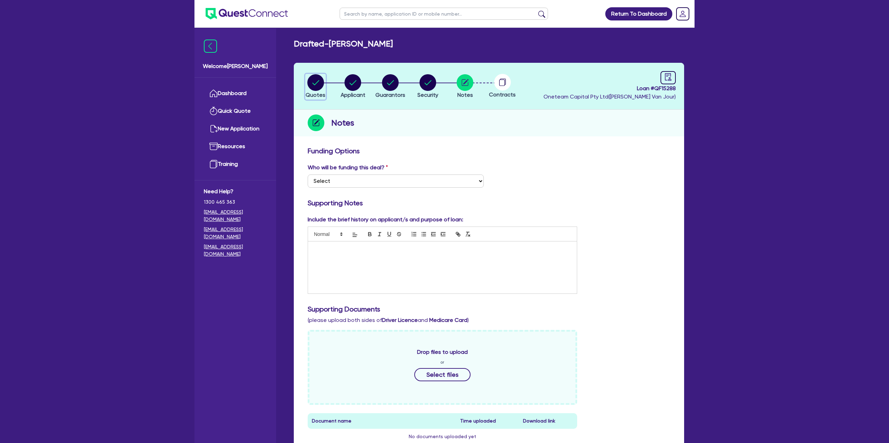
click at [319, 85] on circle "button" at bounding box center [315, 82] width 17 height 17
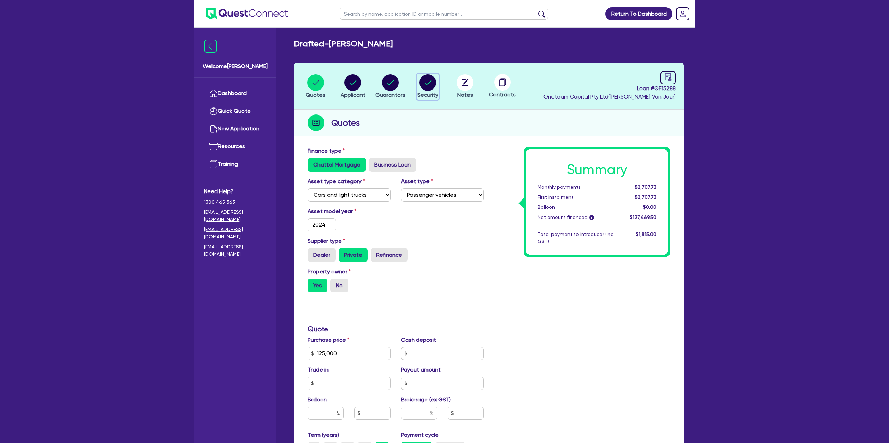
drag, startPoint x: 427, startPoint y: 80, endPoint x: 479, endPoint y: 79, distance: 51.7
click at [431, 79] on circle "button" at bounding box center [427, 82] width 17 height 17
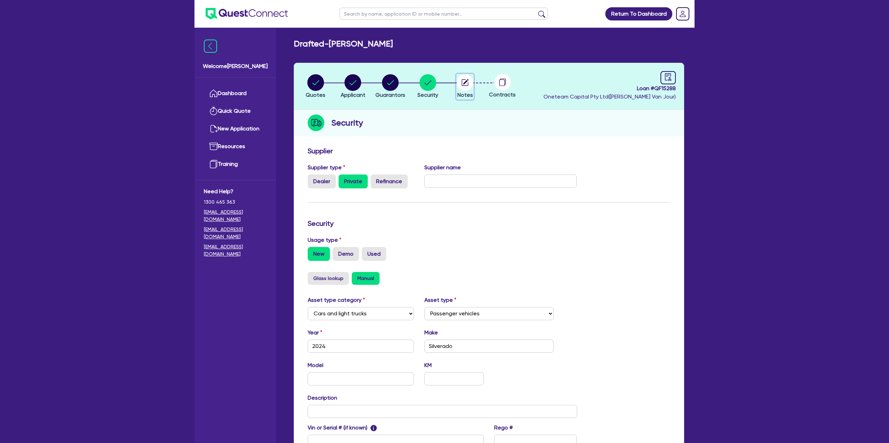
click at [466, 81] on icon "button" at bounding box center [466, 82] width 6 height 6
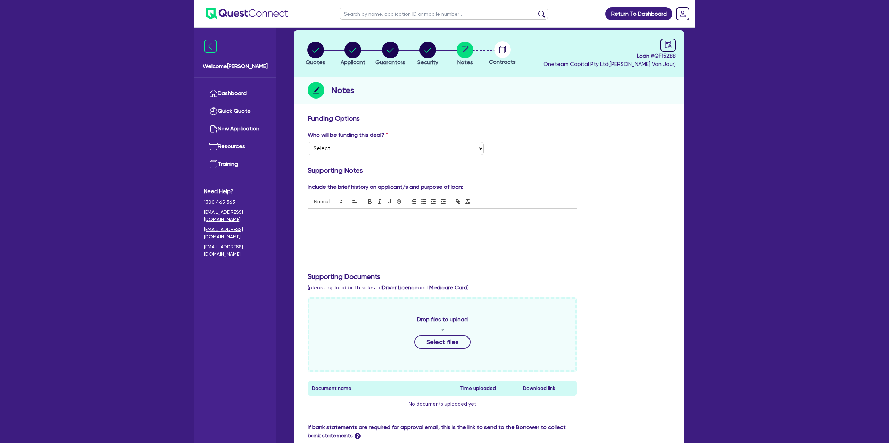
scroll to position [32, 0]
click at [340, 150] on select "Select I want Quest to fund 100% I will fund 100% I will co-fund with Quest Oth…" at bounding box center [396, 149] width 176 height 13
click at [308, 143] on select "Select I want Quest to fund 100% I will fund 100% I will co-fund with Quest Oth…" at bounding box center [396, 149] width 176 height 13
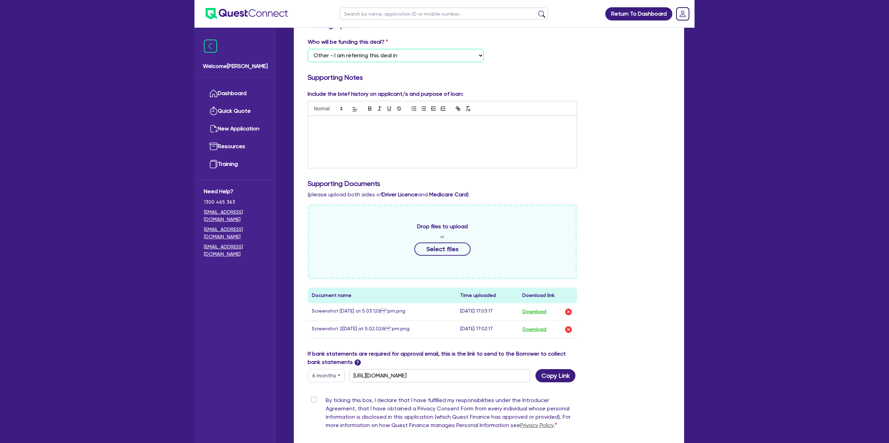
scroll to position [202, 0]
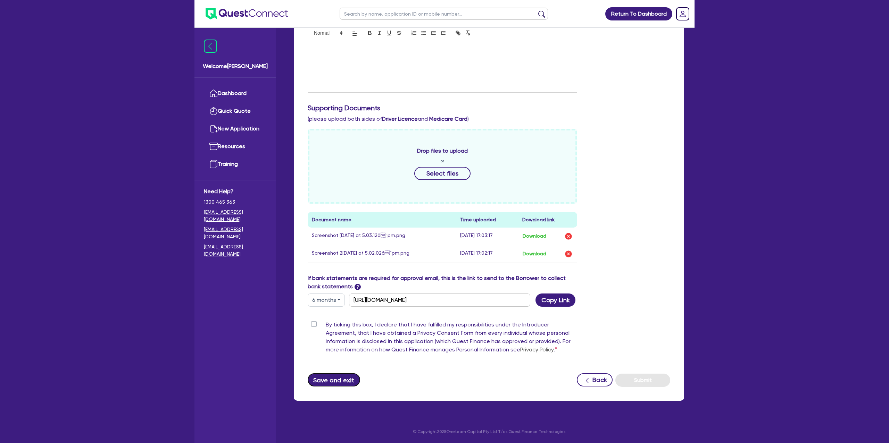
click at [328, 381] on button "Save and exit" at bounding box center [334, 380] width 52 height 13
